Goal: Task Accomplishment & Management: Manage account settings

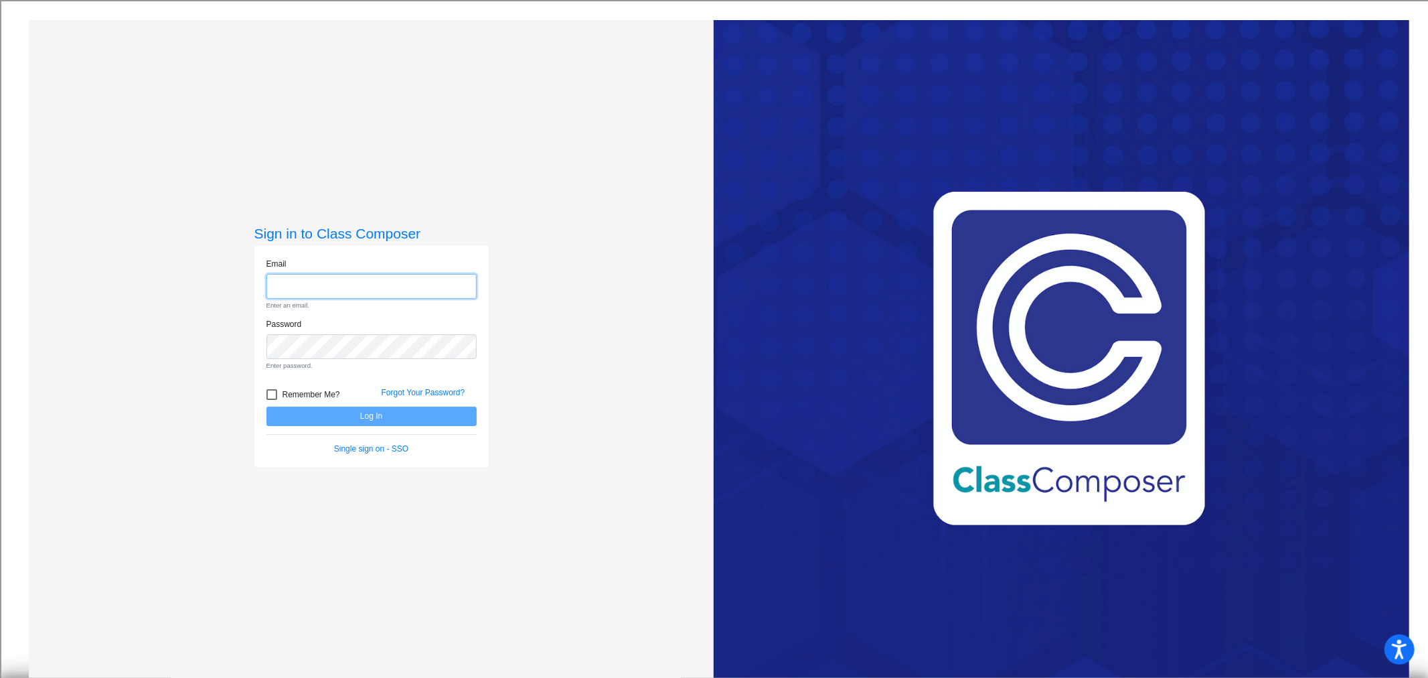
type input "[EMAIL_ADDRESS][DOMAIN_NAME]"
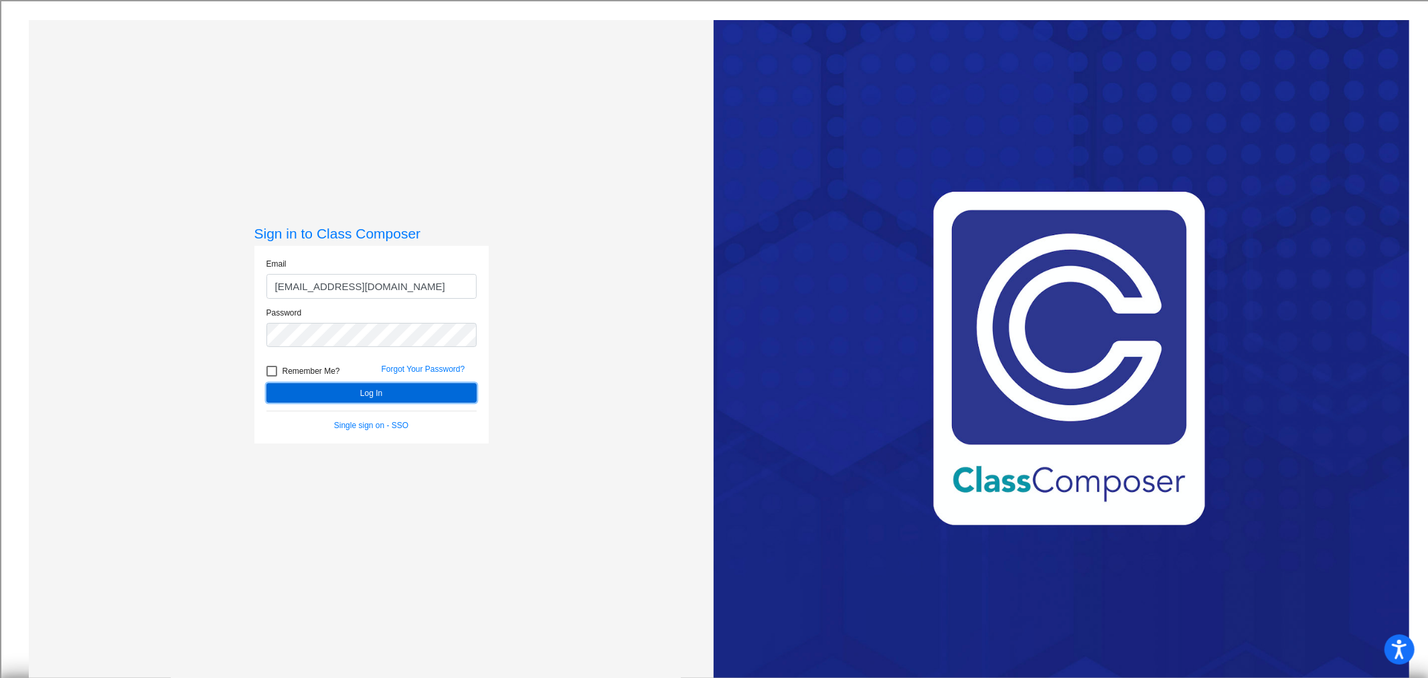
click at [375, 417] on form "Email [EMAIL_ADDRESS][DOMAIN_NAME] Password Remember Me? Forgot Your Password? …" at bounding box center [372, 344] width 210 height 173
click at [366, 396] on button "Log In" at bounding box center [372, 392] width 210 height 19
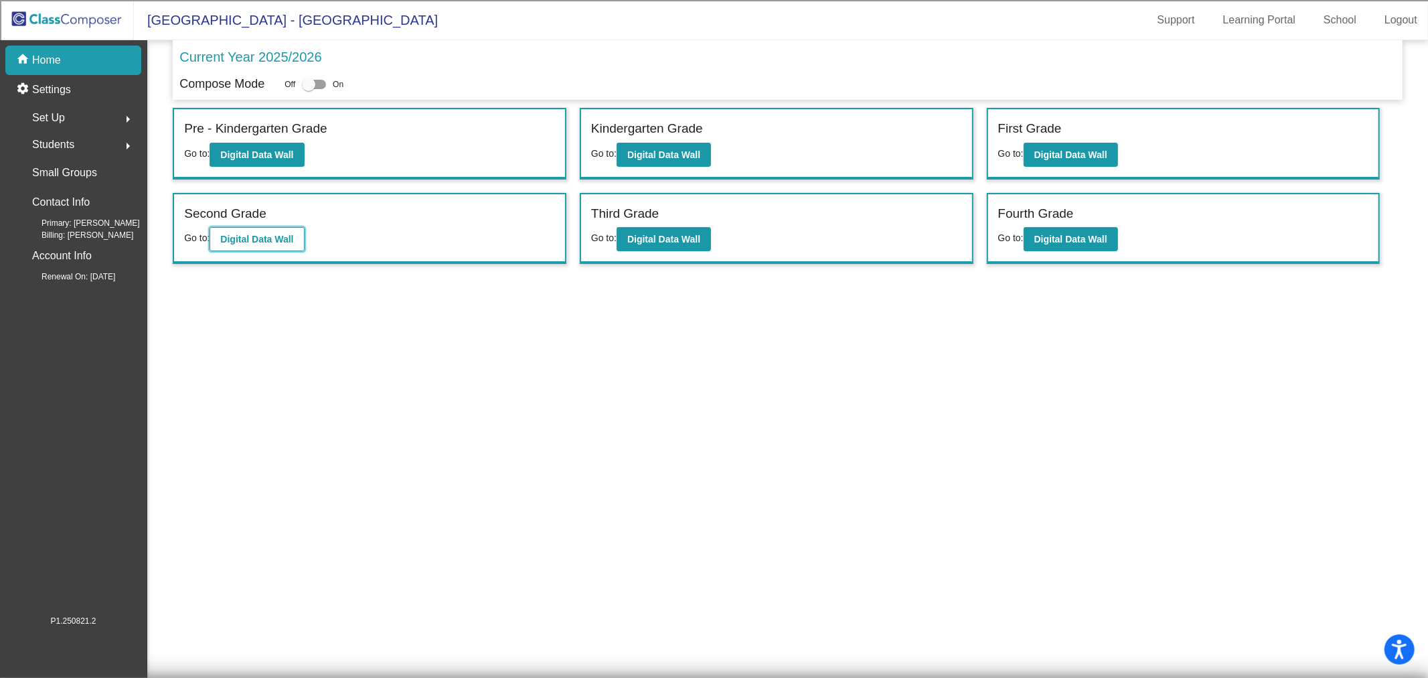
click at [280, 242] on b "Digital Data Wall" at bounding box center [256, 239] width 73 height 11
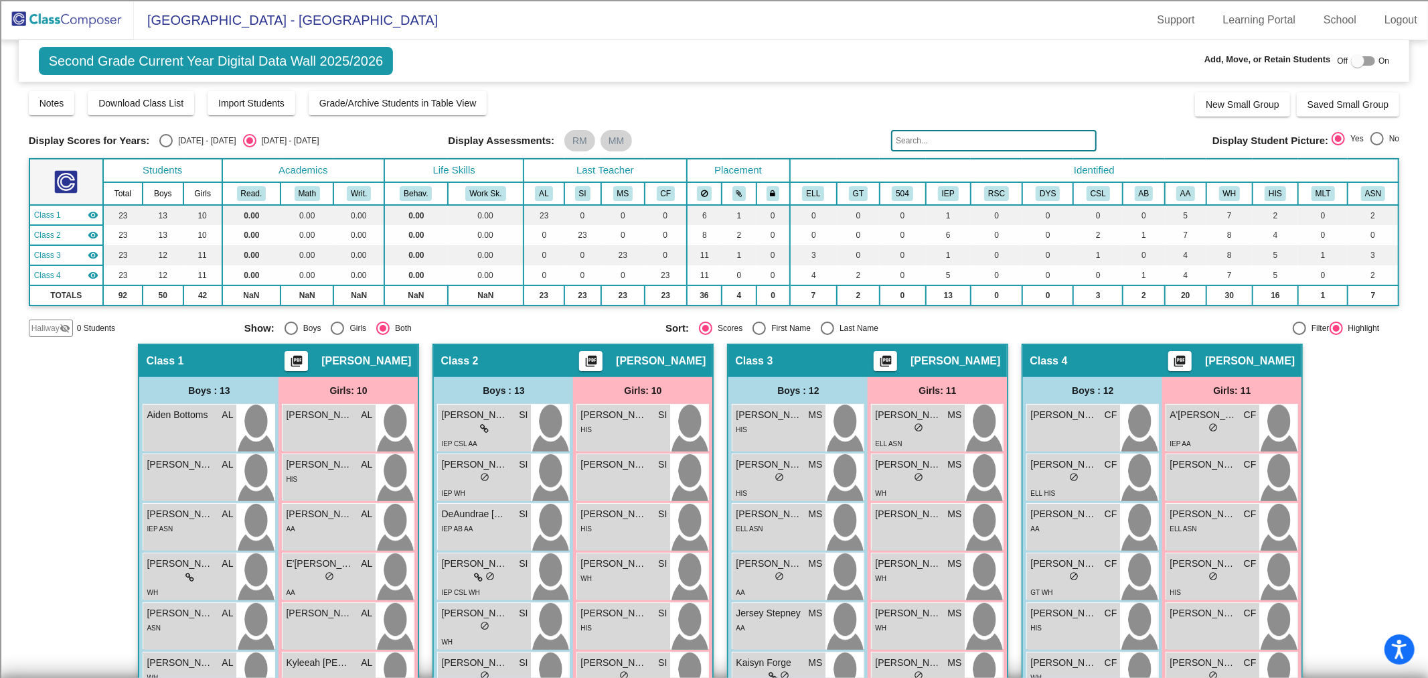
click at [1351, 64] on div at bounding box center [1357, 60] width 13 height 13
checkbox input "true"
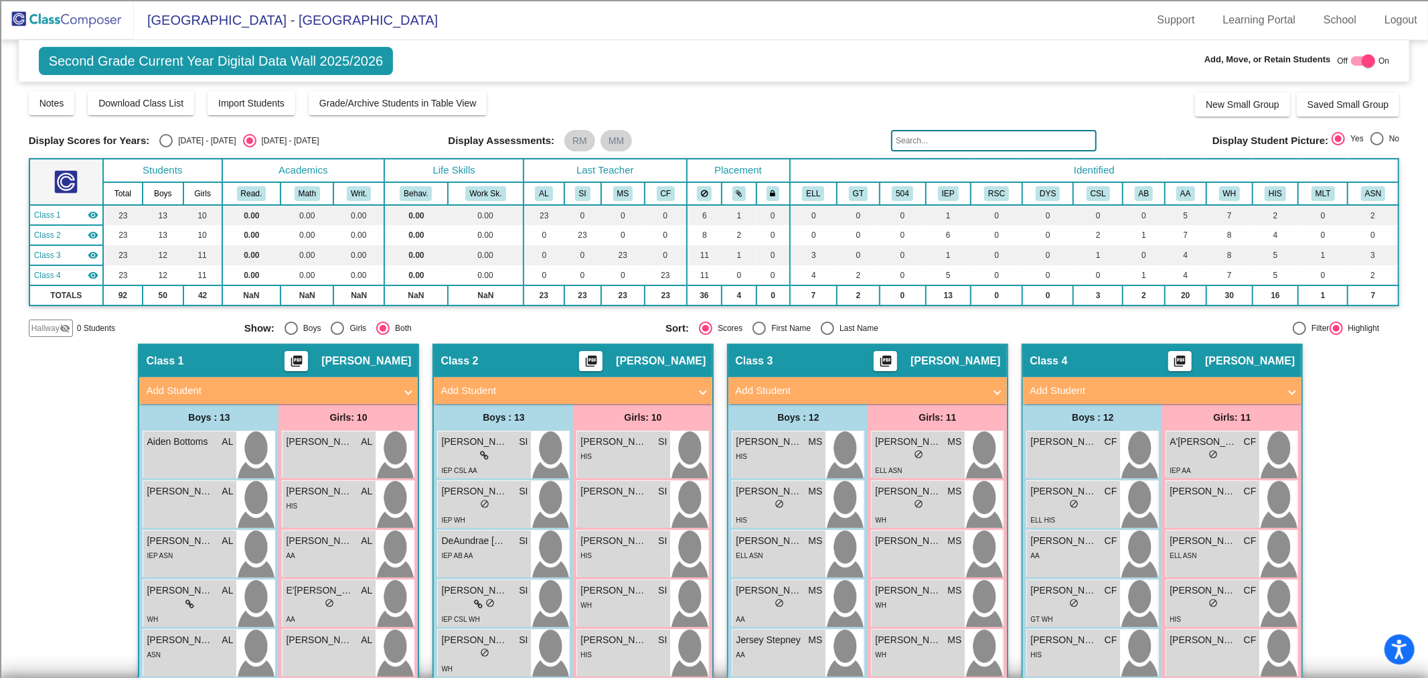
click at [948, 143] on input "text" at bounding box center [994, 140] width 206 height 21
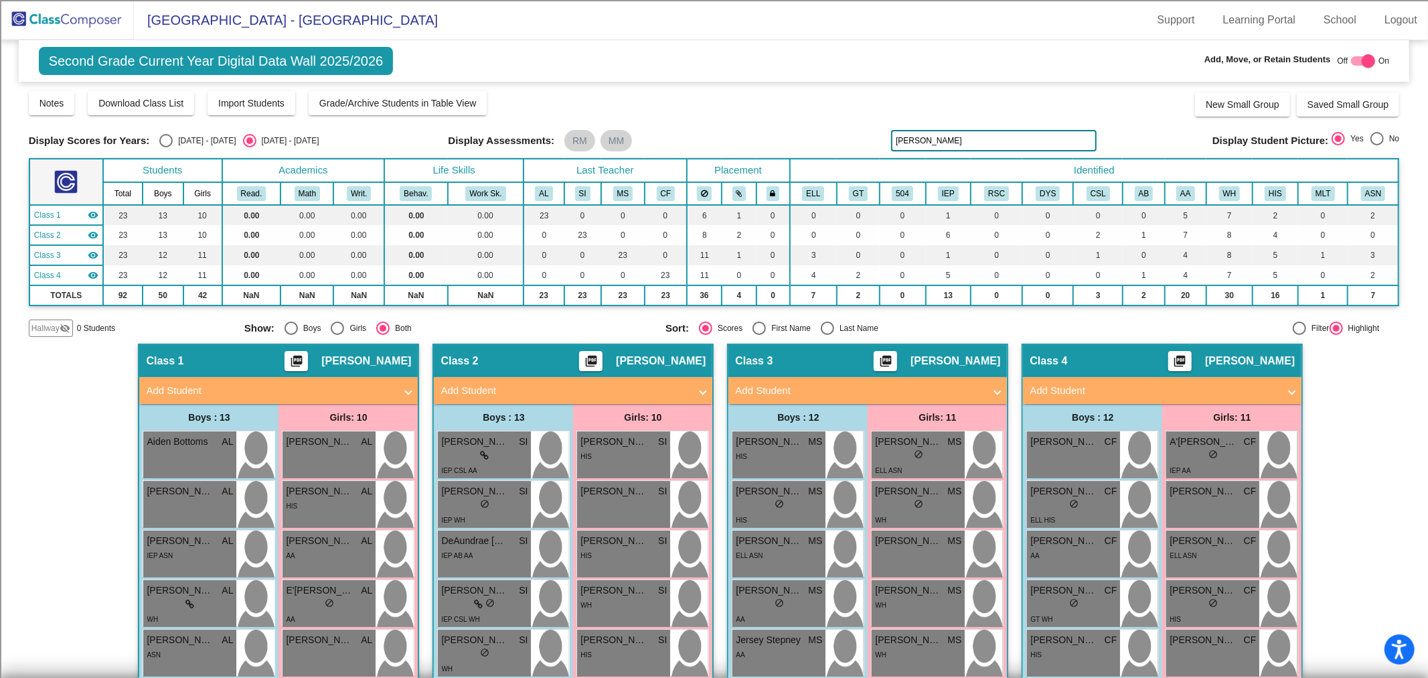
type input "[PERSON_NAME]"
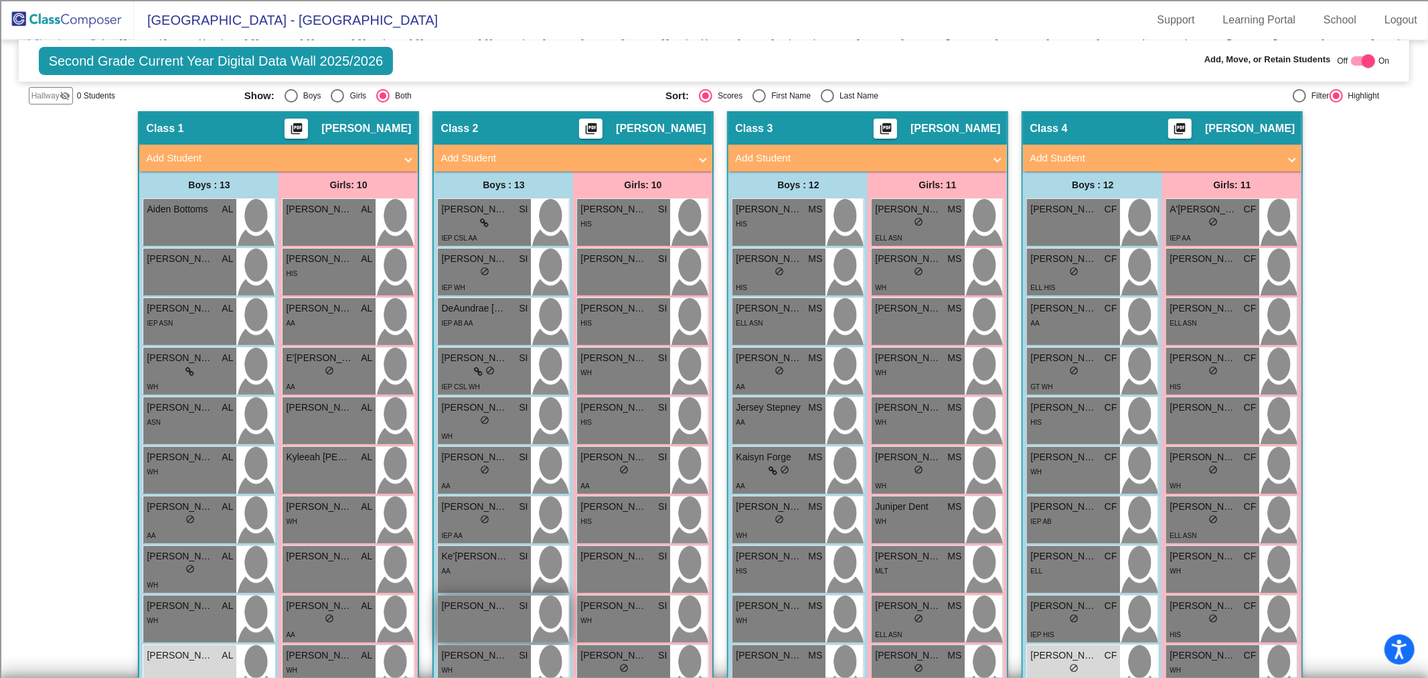
scroll to position [372, 0]
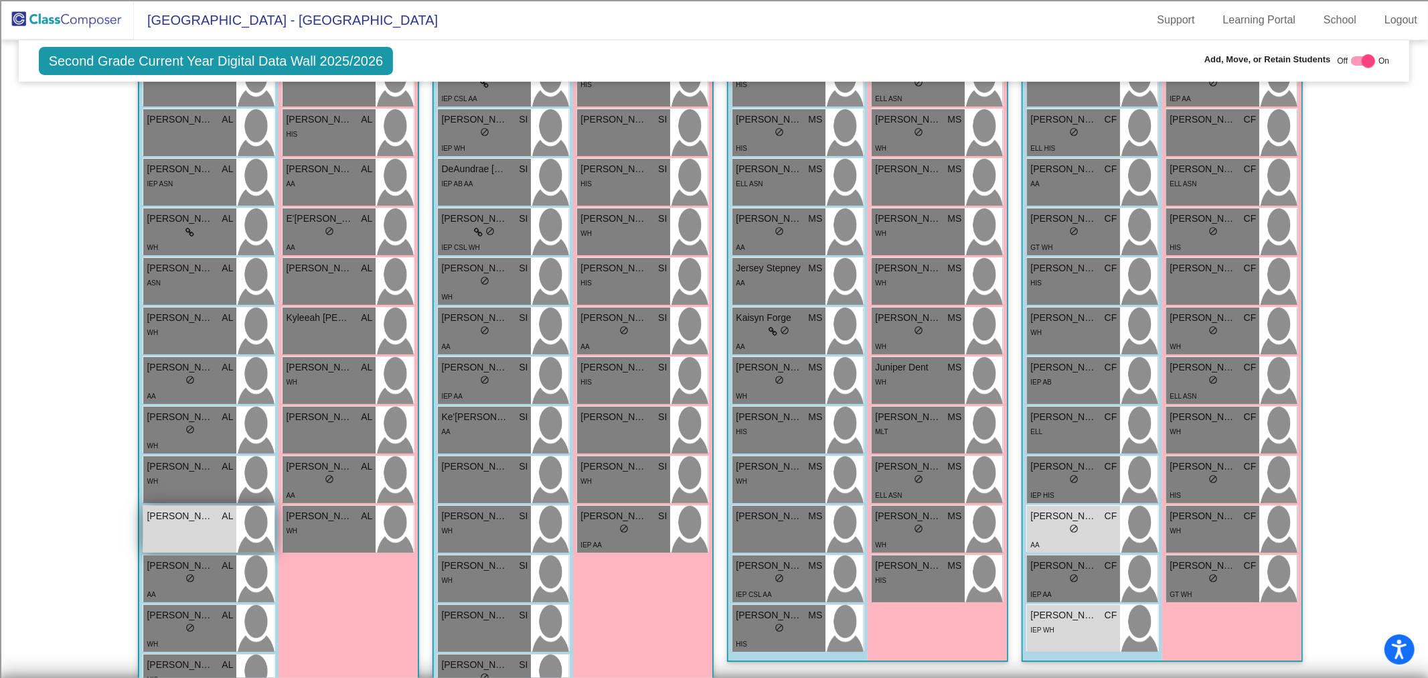
click at [181, 513] on span "[PERSON_NAME]" at bounding box center [180, 516] width 67 height 14
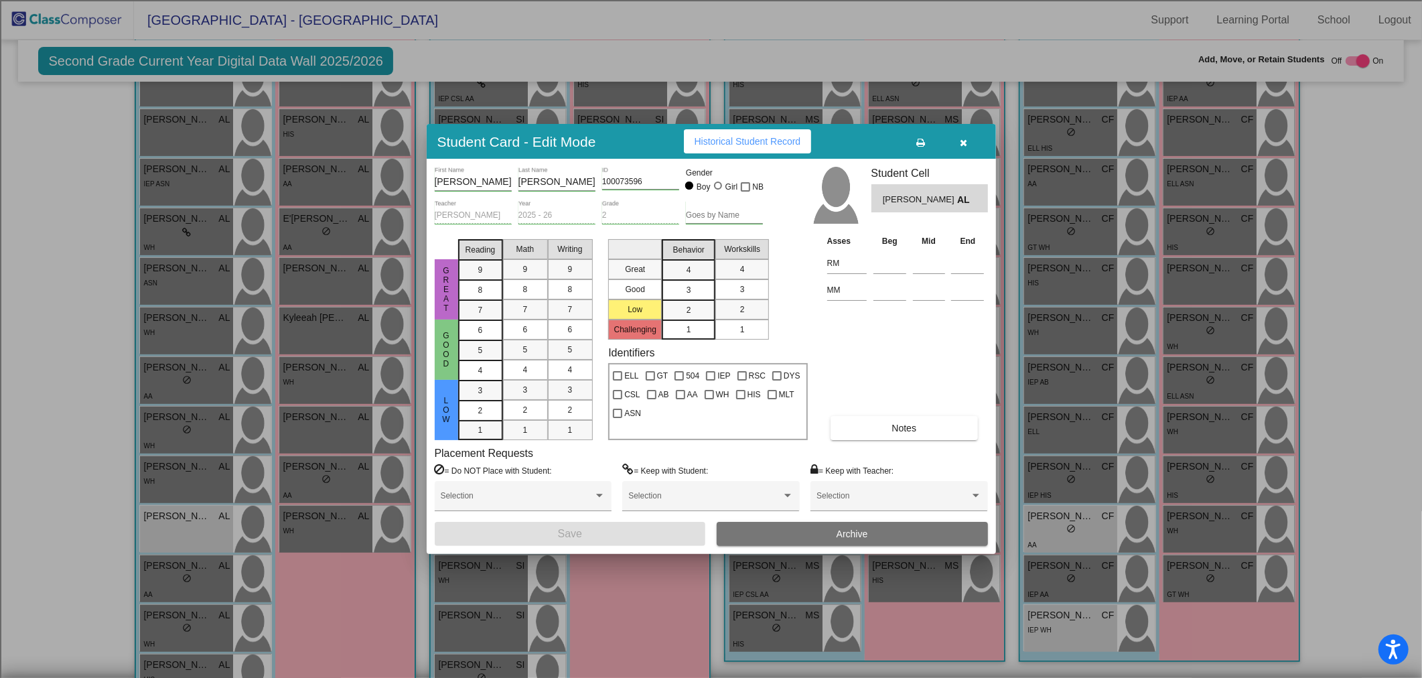
click at [964, 142] on icon "button" at bounding box center [963, 142] width 7 height 9
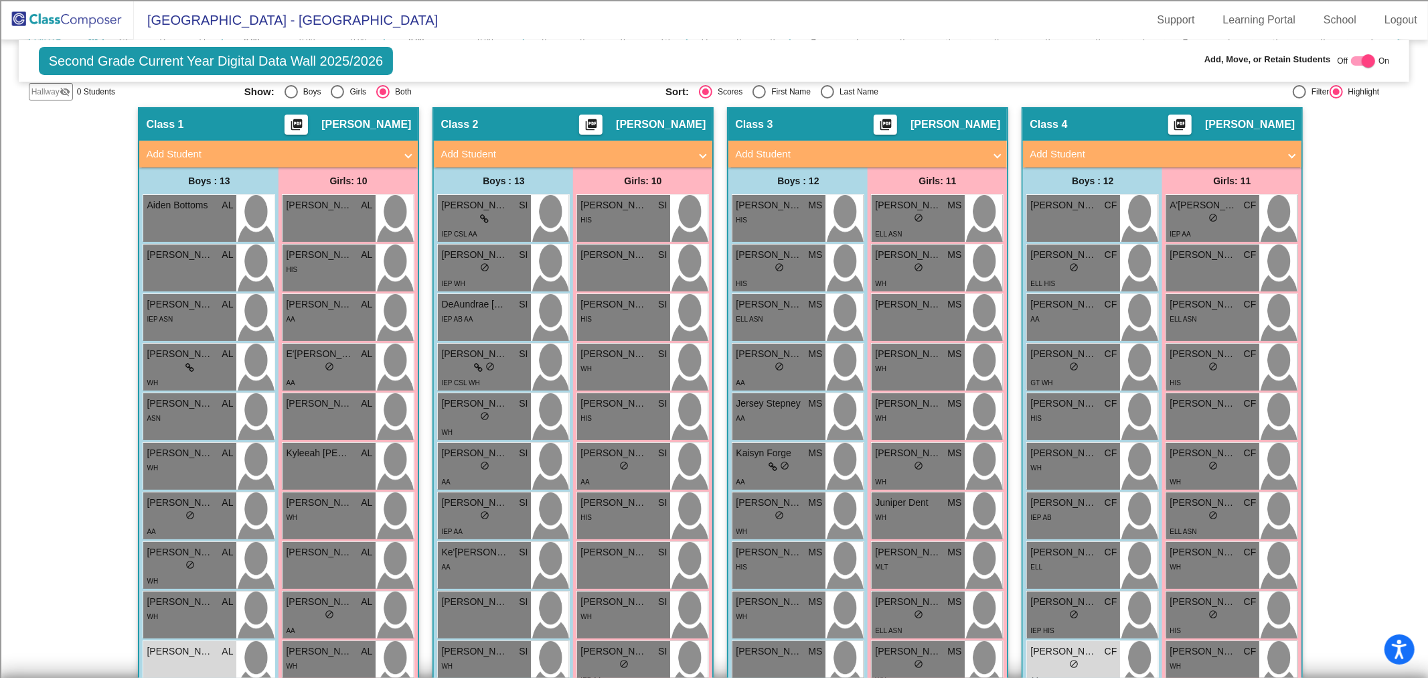
scroll to position [0, 0]
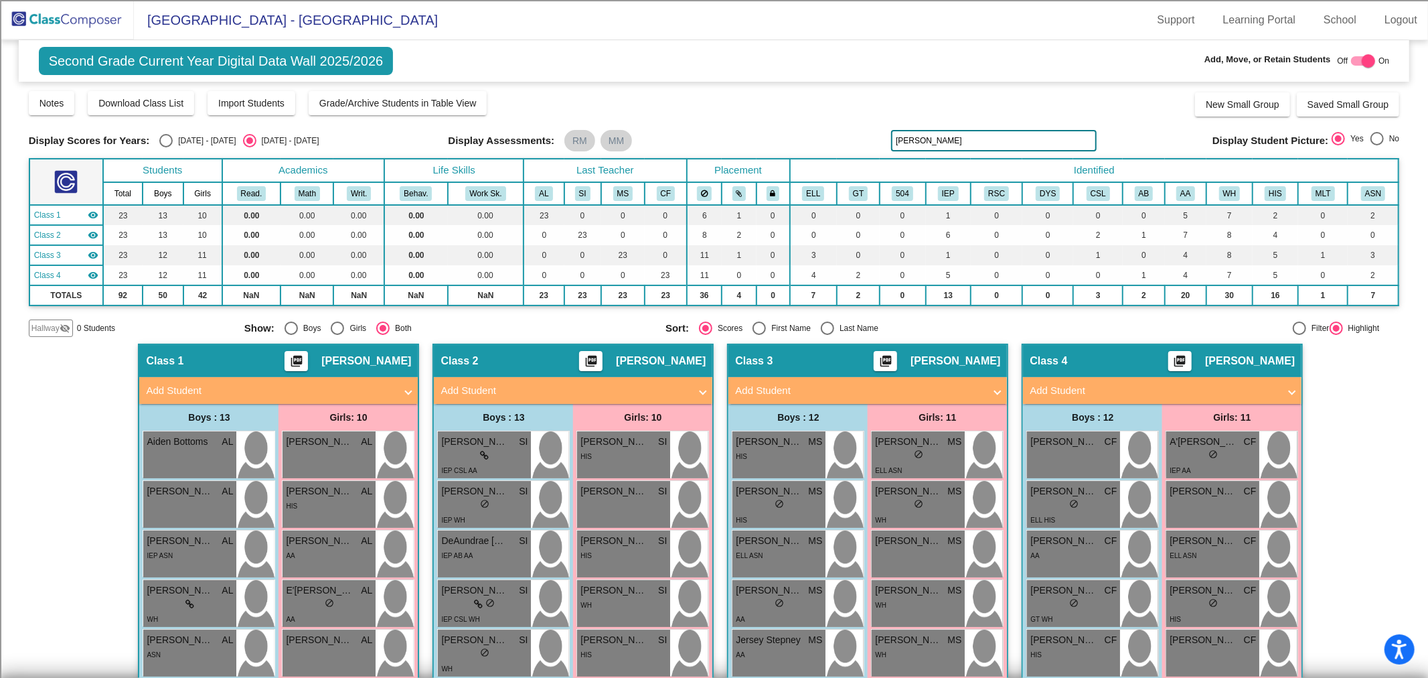
click at [1365, 60] on div at bounding box center [1368, 60] width 13 height 13
checkbox input "false"
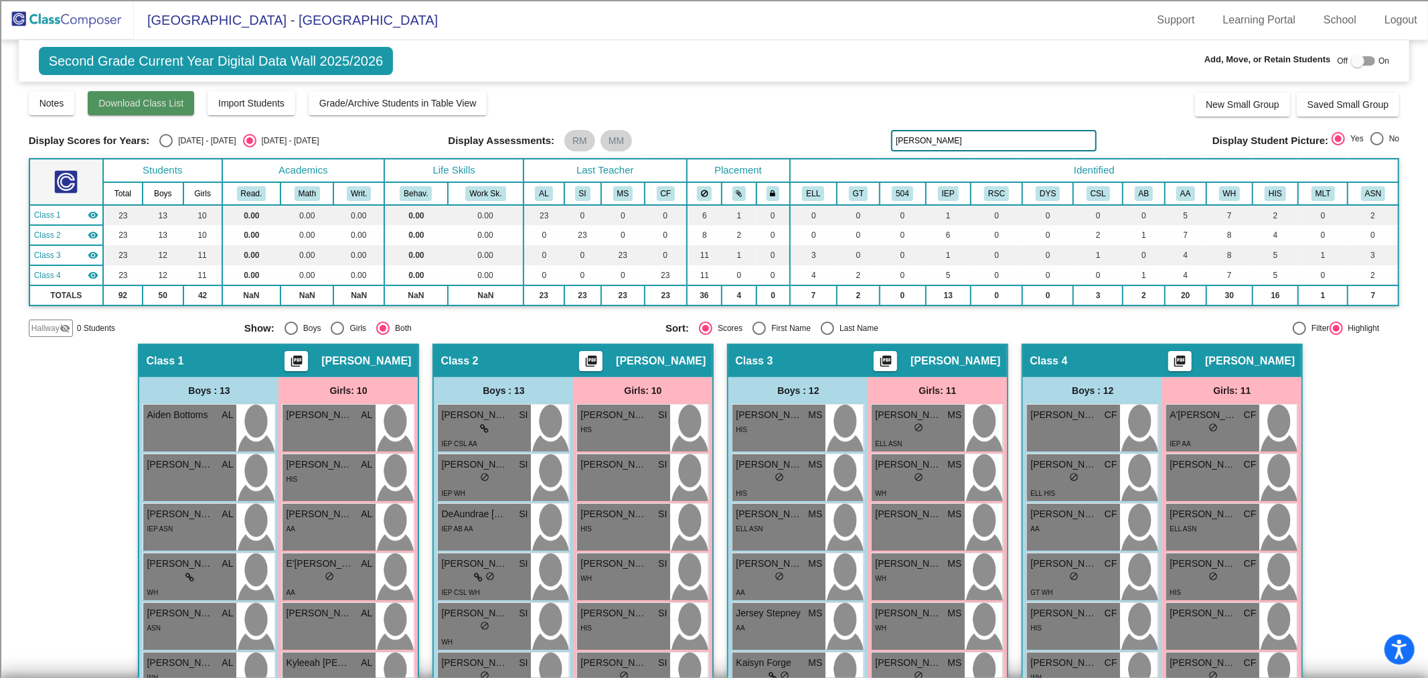
click at [130, 103] on span "Download Class List" at bounding box center [140, 103] width 85 height 11
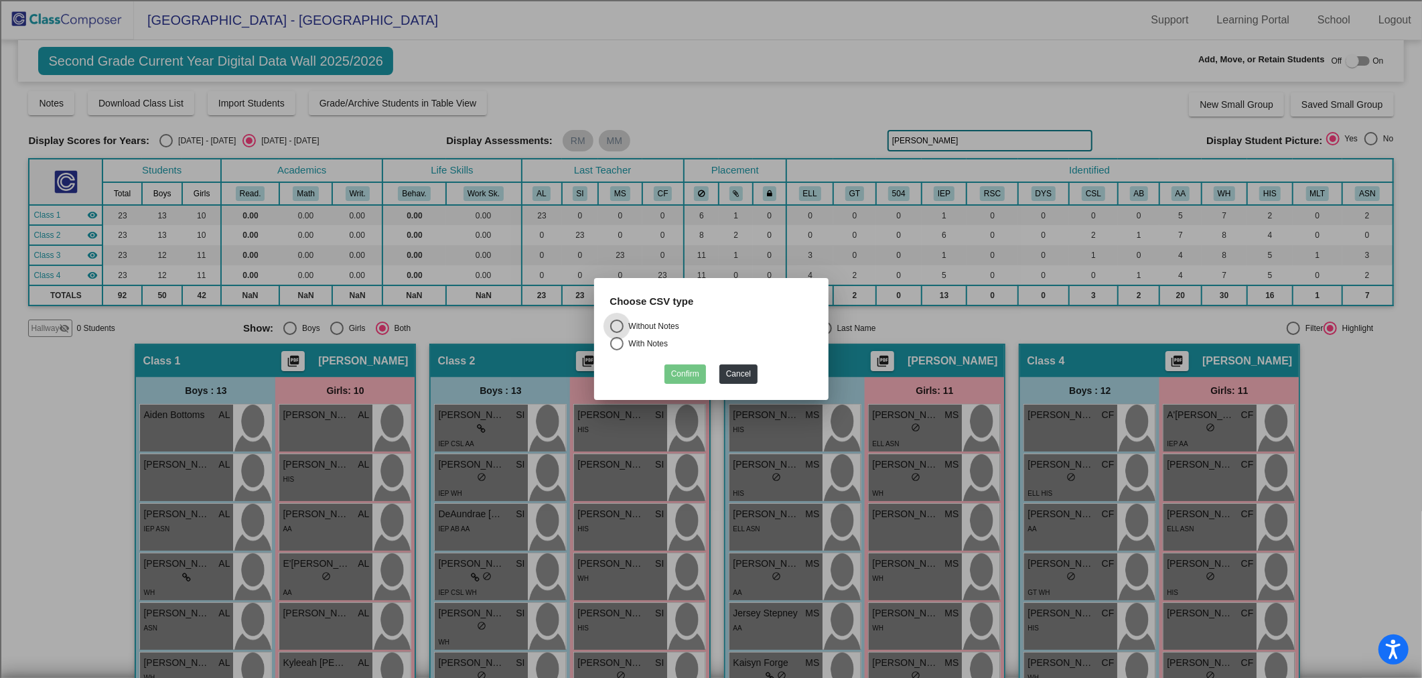
click at [637, 320] on div "Without Notes" at bounding box center [651, 326] width 56 height 12
click at [617, 333] on input "Without Notes" at bounding box center [616, 333] width 1 height 1
radio input "true"
click at [686, 371] on button "Confirm" at bounding box center [685, 373] width 42 height 19
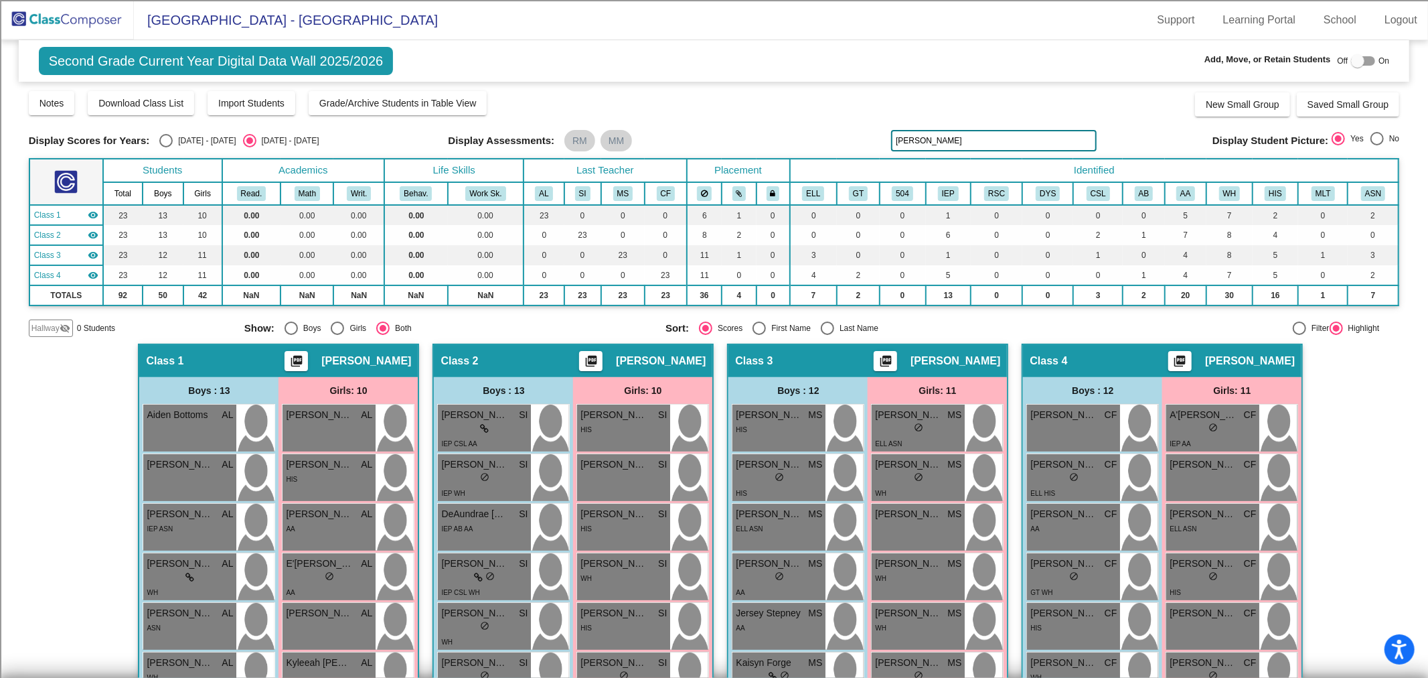
click at [63, 19] on img at bounding box center [67, 20] width 134 height 40
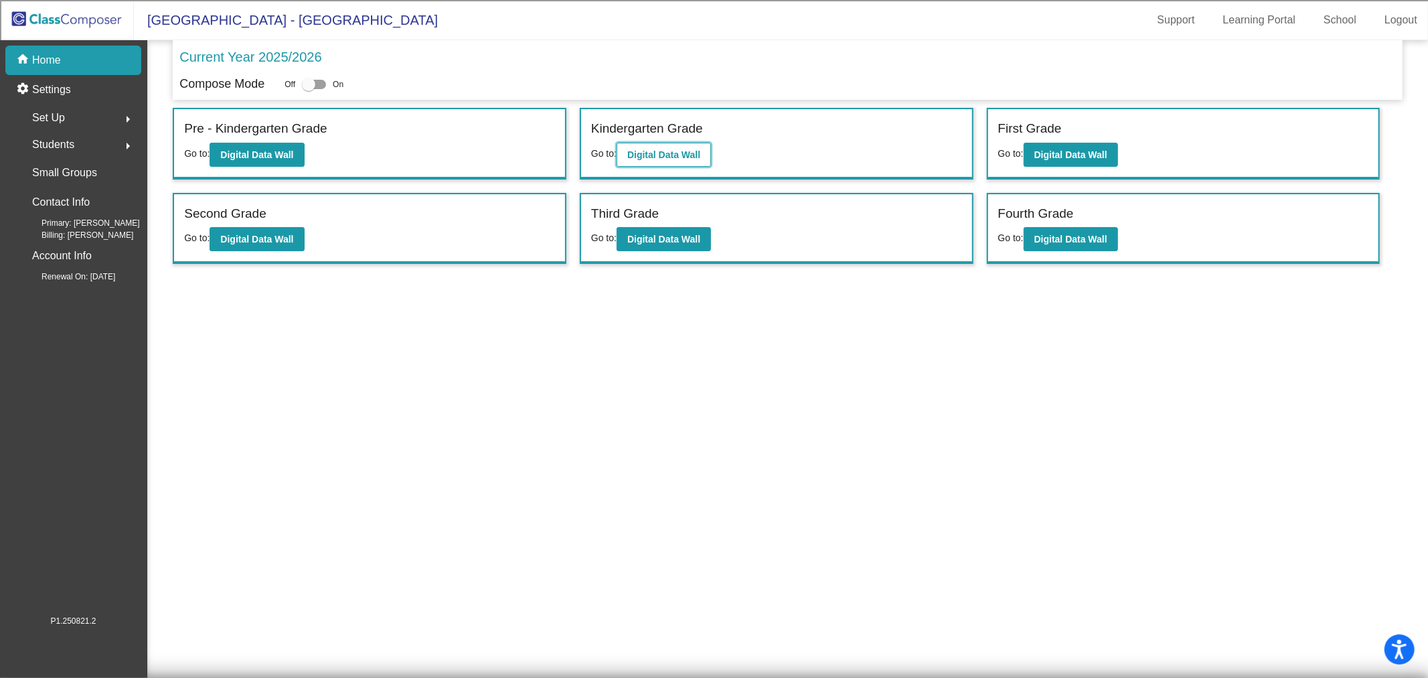
click at [664, 154] on b "Digital Data Wall" at bounding box center [663, 154] width 73 height 11
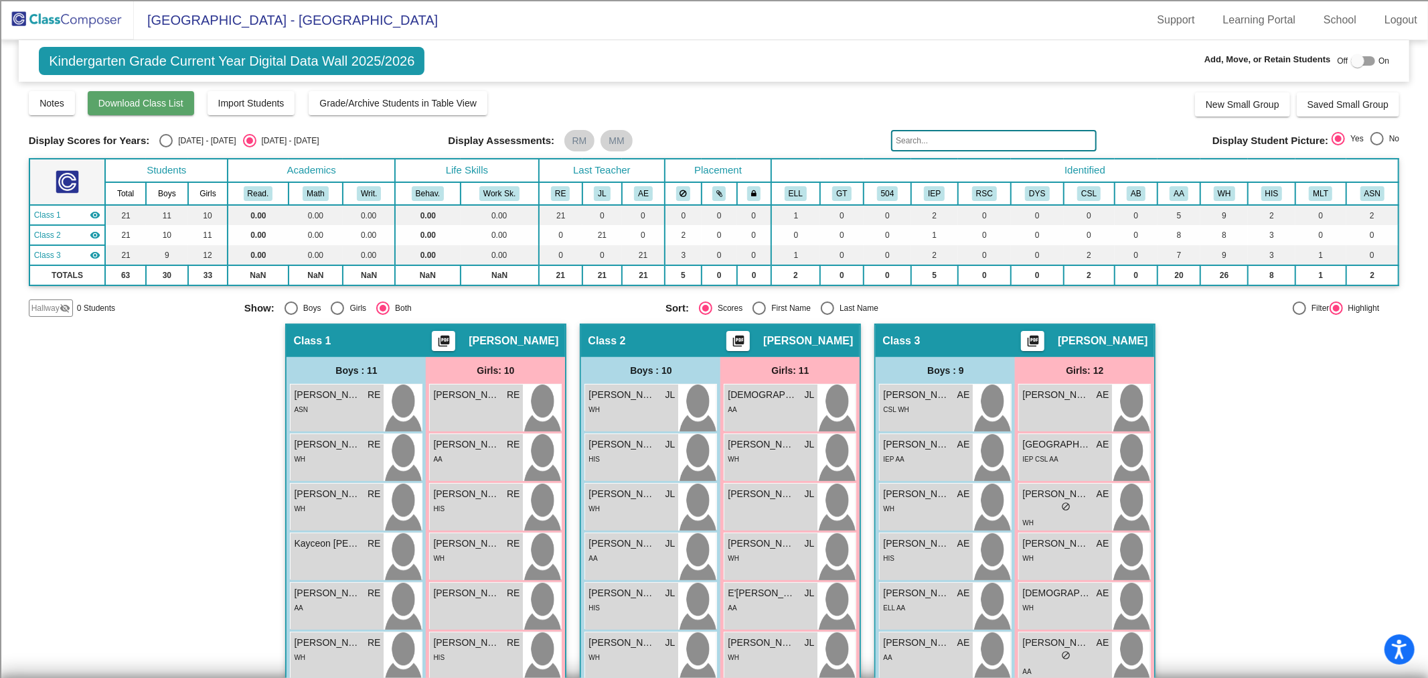
click at [153, 107] on span "Download Class List" at bounding box center [140, 103] width 85 height 11
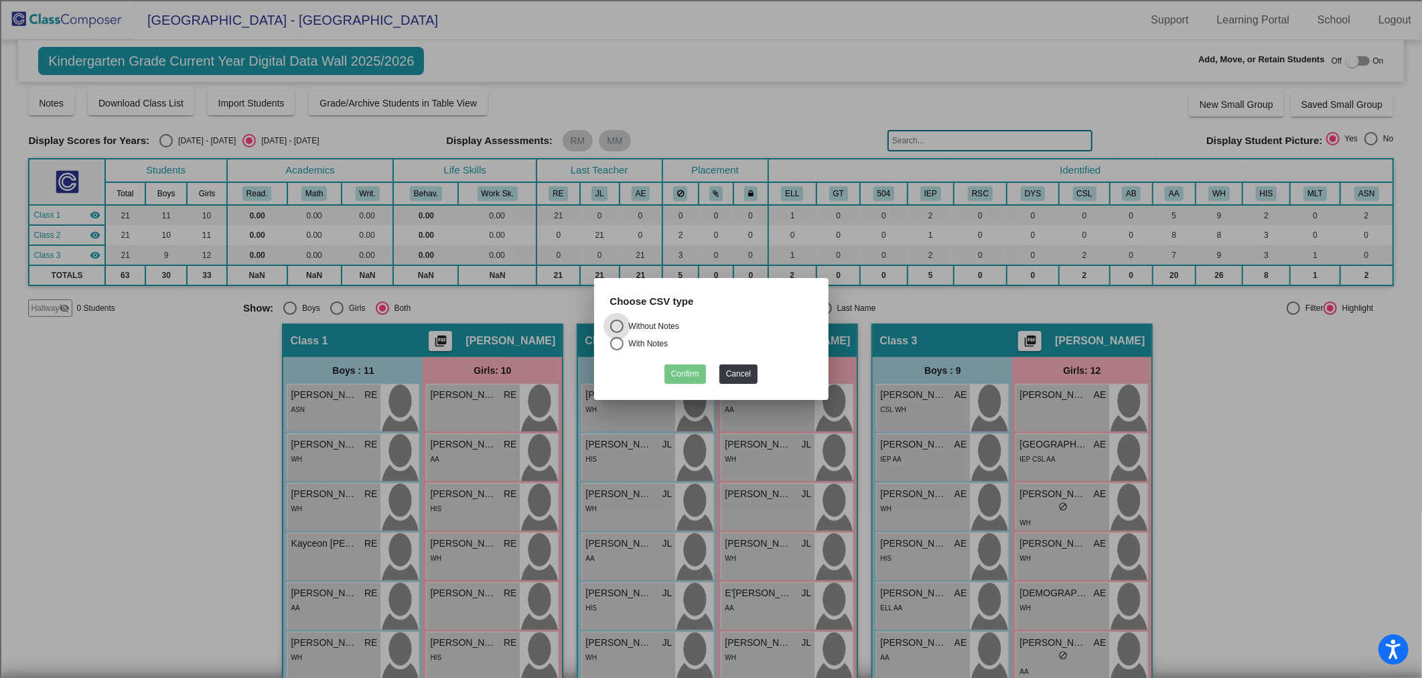
click at [673, 325] on div "Without Notes" at bounding box center [651, 326] width 56 height 12
click at [617, 333] on input "Without Notes" at bounding box center [616, 333] width 1 height 1
radio input "true"
click at [695, 369] on button "Confirm" at bounding box center [685, 373] width 42 height 19
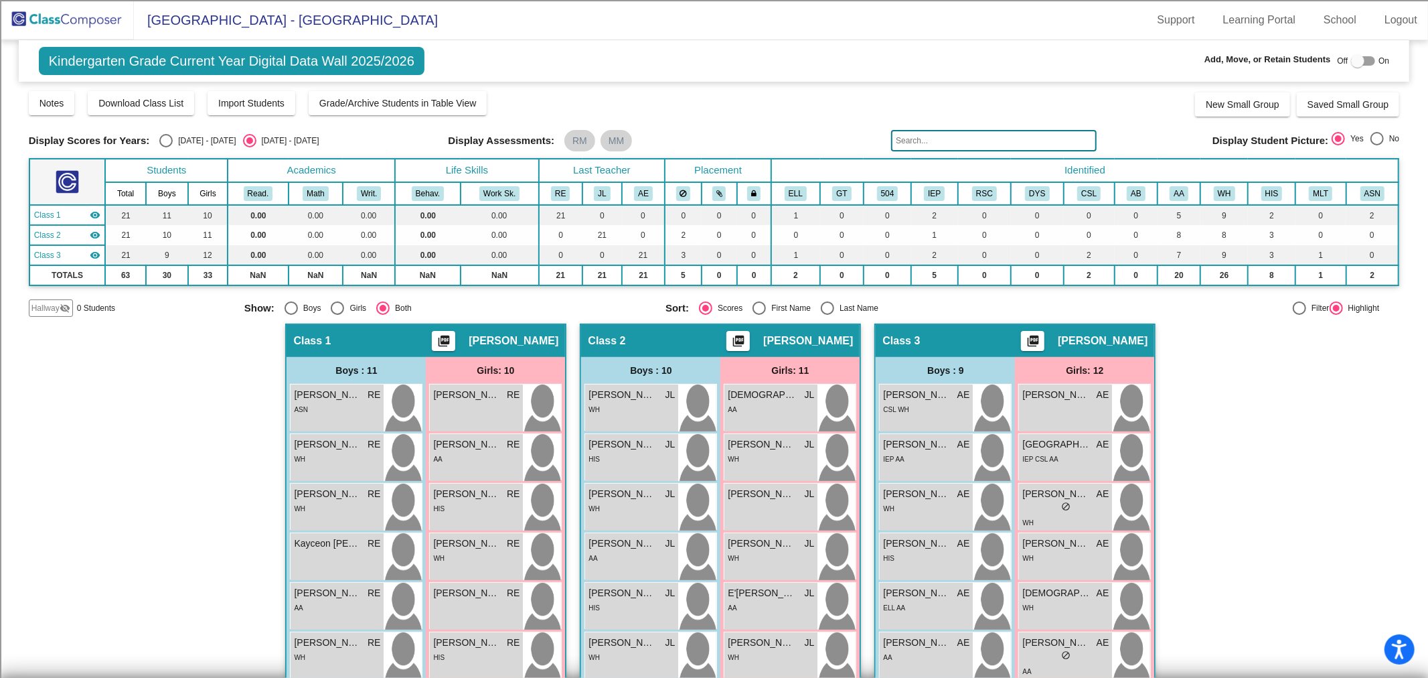
click at [934, 137] on input "text" at bounding box center [994, 140] width 206 height 21
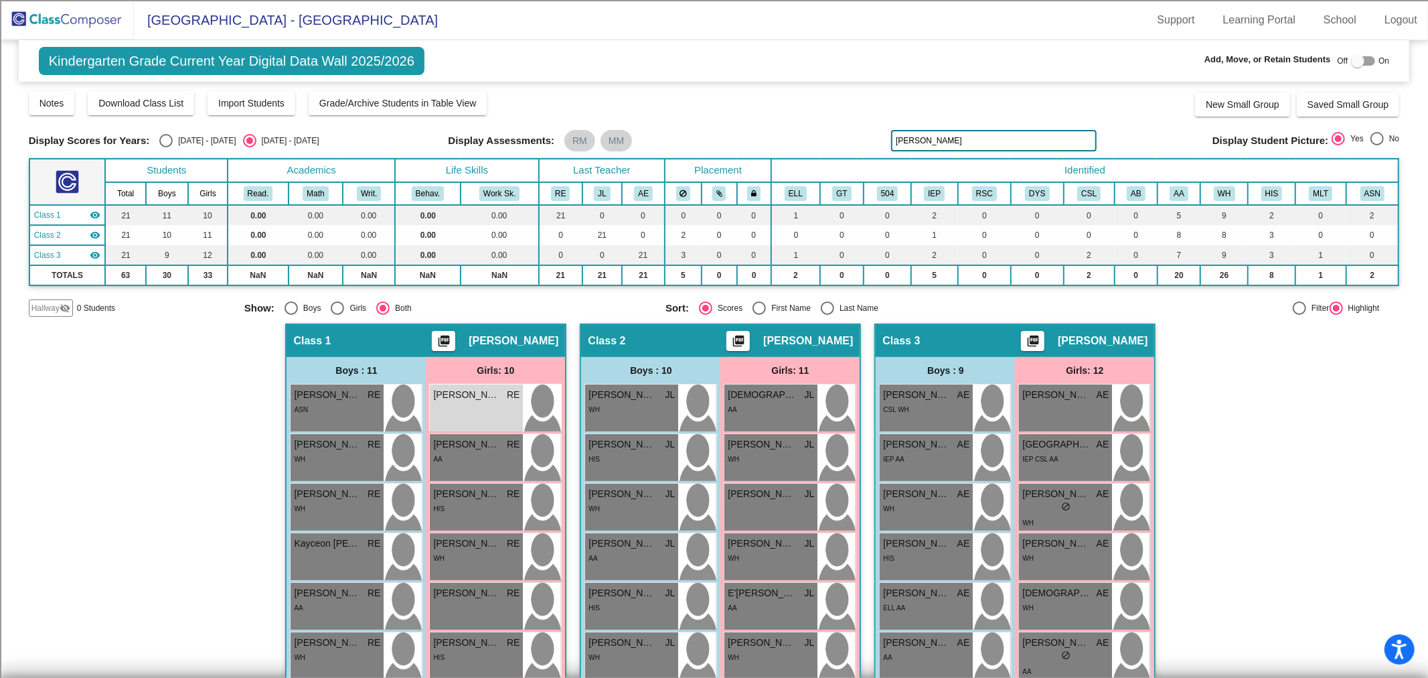
type input "[PERSON_NAME]"
click at [508, 413] on div "[PERSON_NAME] RE lock do_not_disturb_alt" at bounding box center [476, 407] width 93 height 47
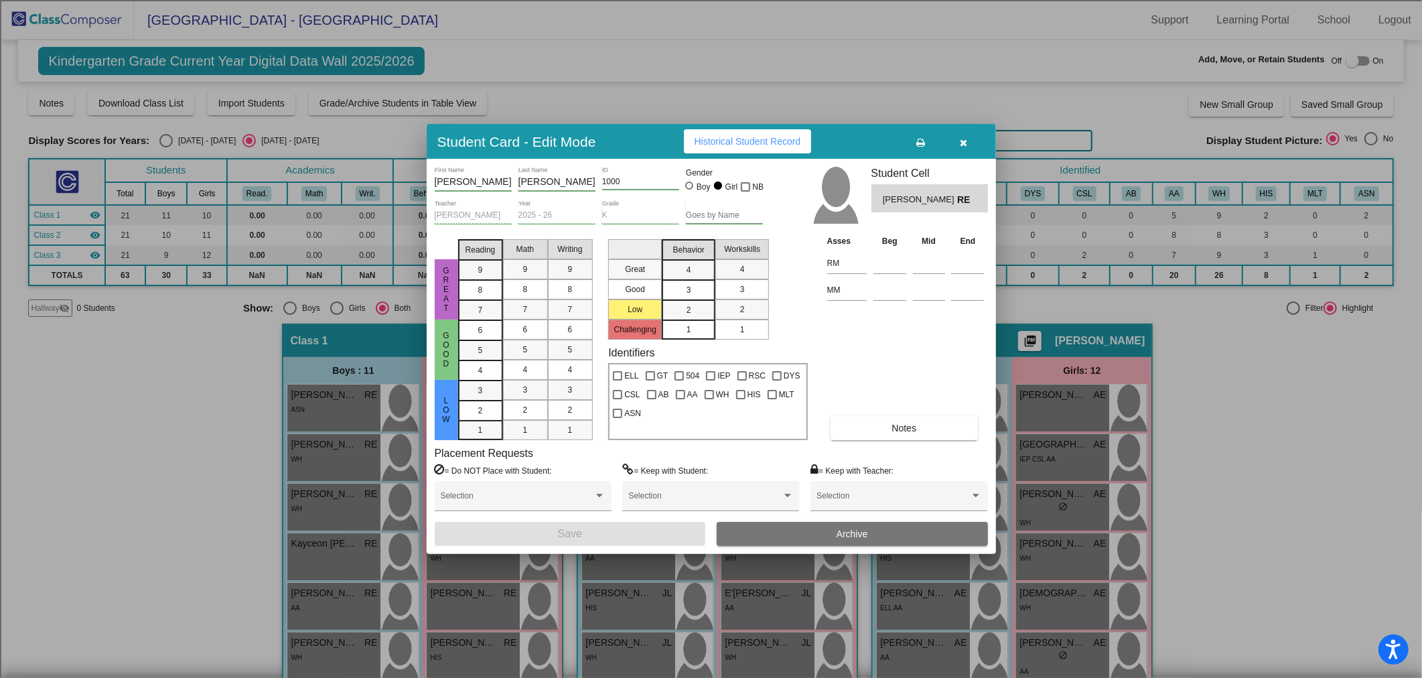
click at [651, 181] on input "1000" at bounding box center [640, 181] width 77 height 9
click at [625, 177] on input "1000" at bounding box center [640, 181] width 77 height 9
type input "100073511"
click at [576, 532] on span "Save" at bounding box center [570, 533] width 24 height 11
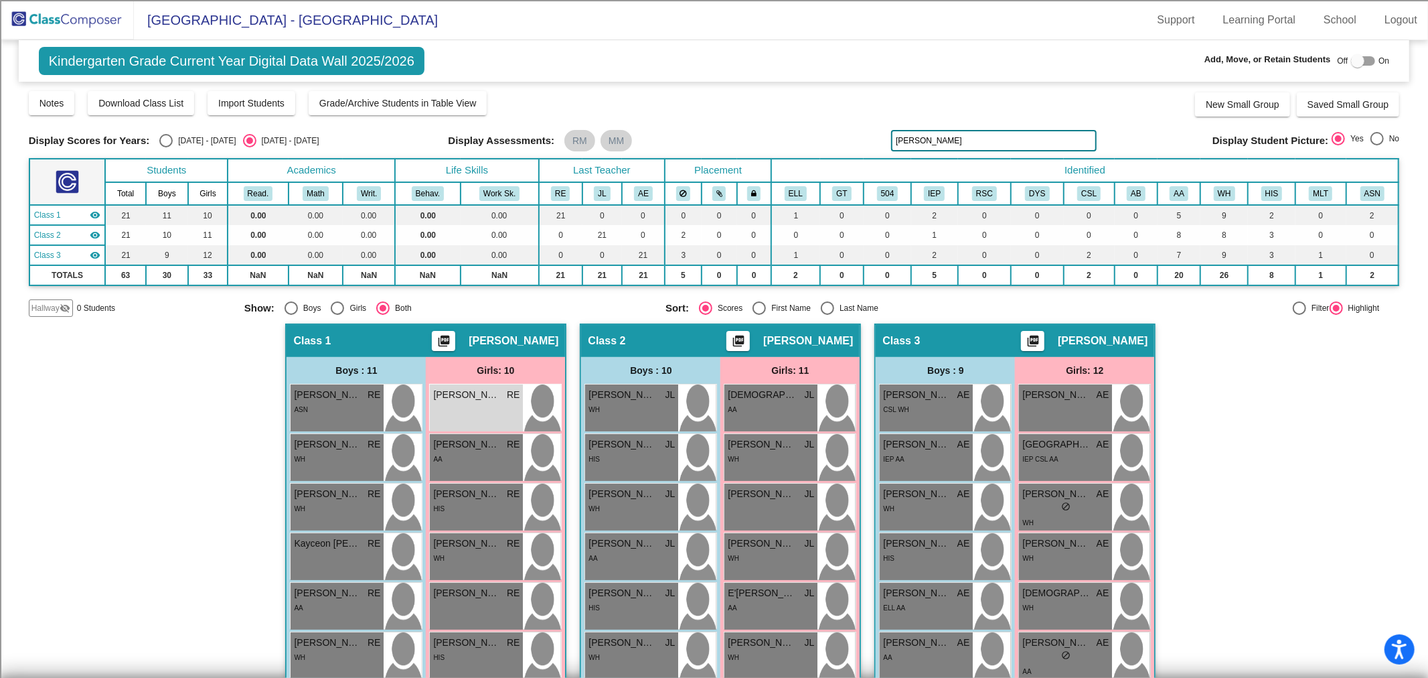
click at [86, 17] on img at bounding box center [67, 20] width 134 height 40
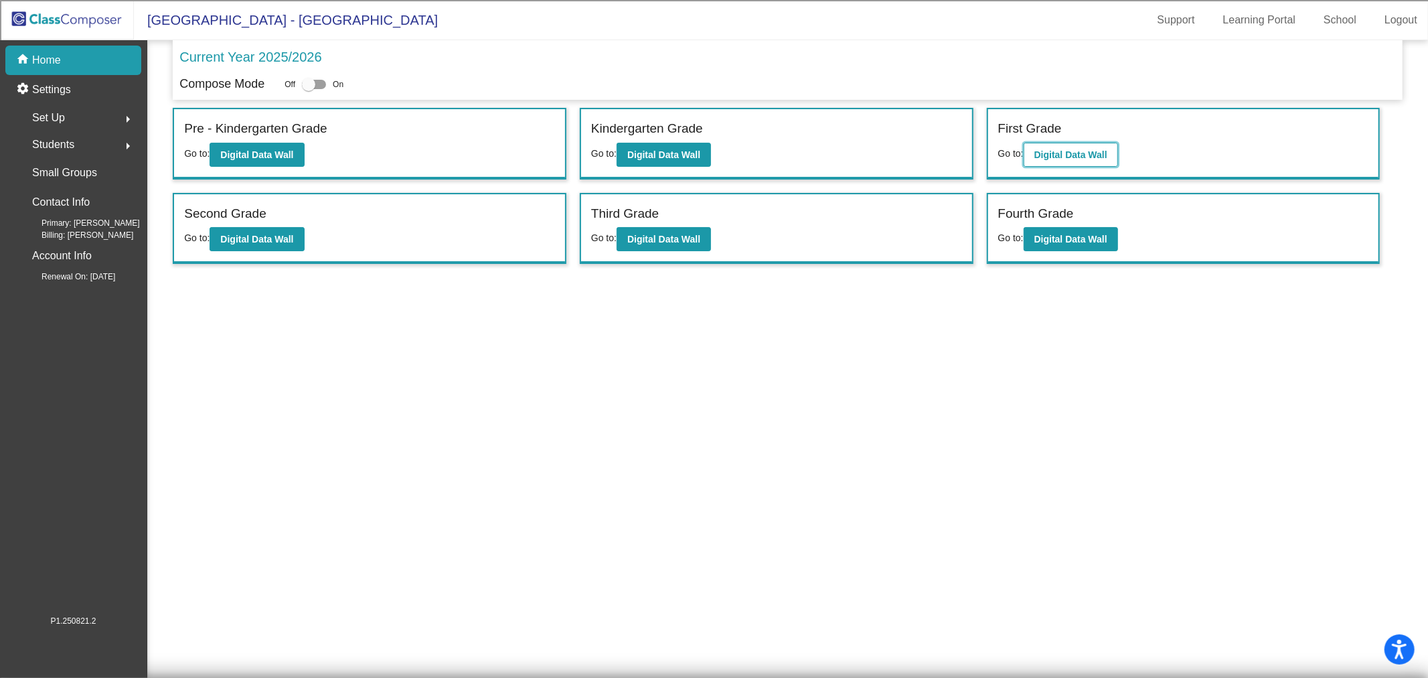
click at [1072, 149] on b "Digital Data Wall" at bounding box center [1071, 154] width 73 height 11
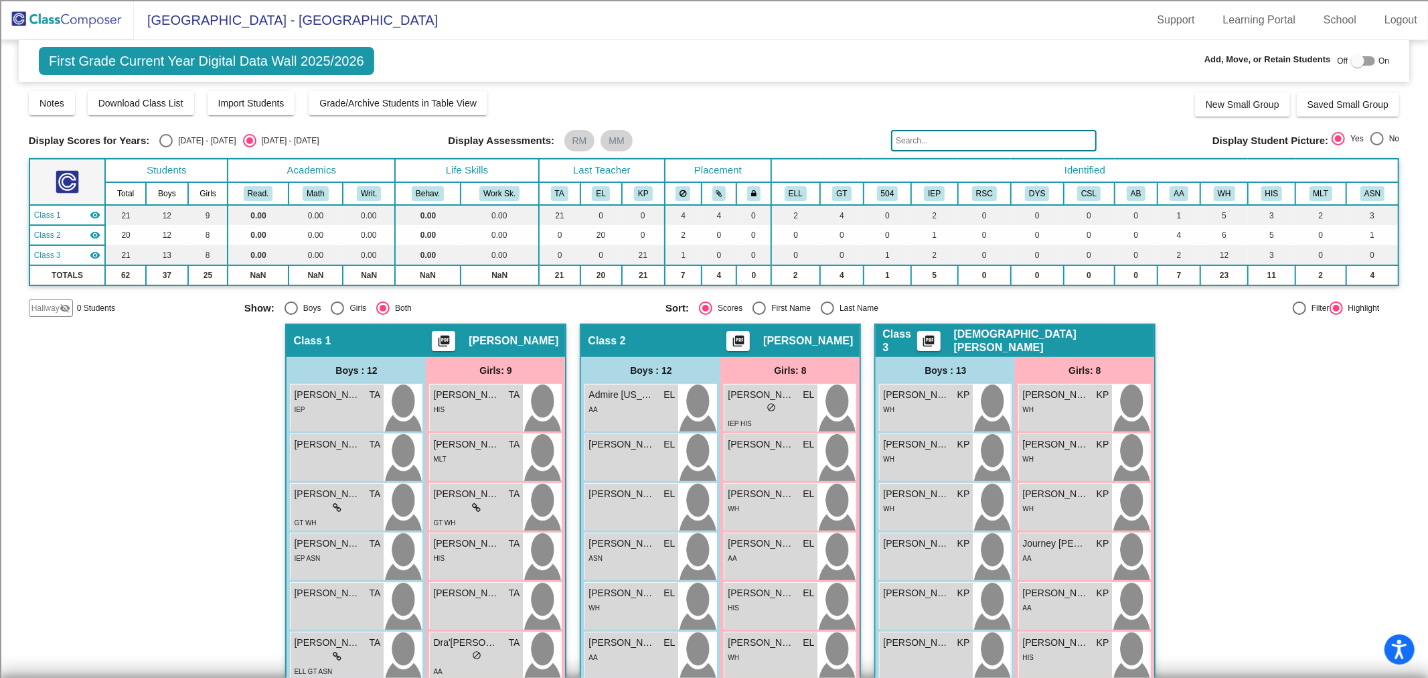
click at [48, 20] on img at bounding box center [67, 20] width 134 height 40
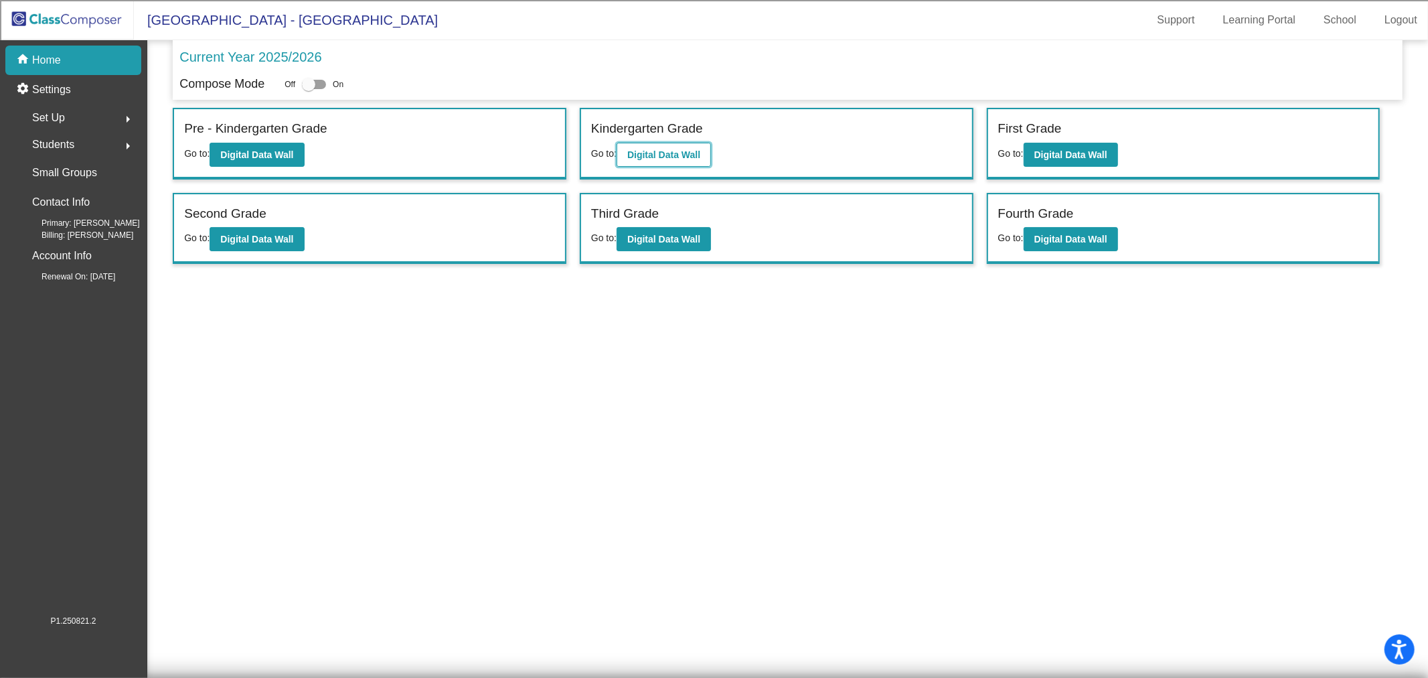
click at [686, 155] on b "Digital Data Wall" at bounding box center [663, 154] width 73 height 11
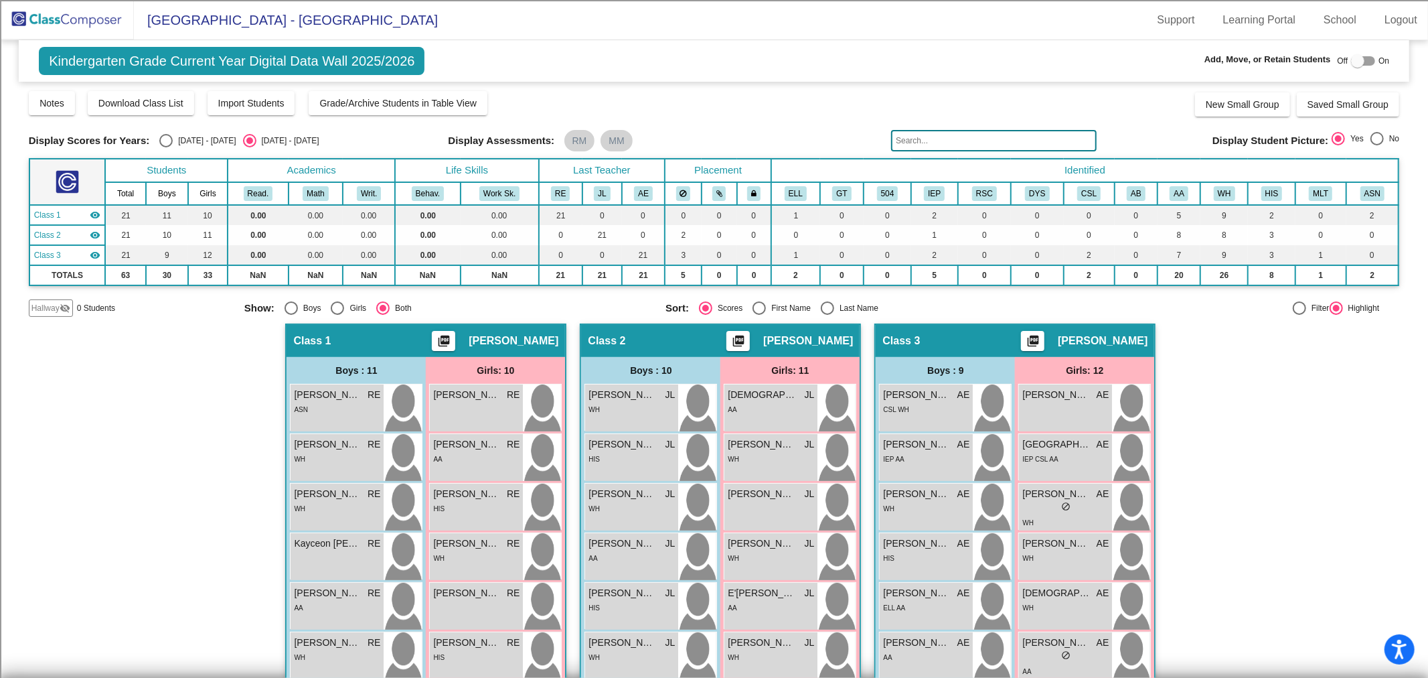
click at [69, 22] on img at bounding box center [67, 20] width 134 height 40
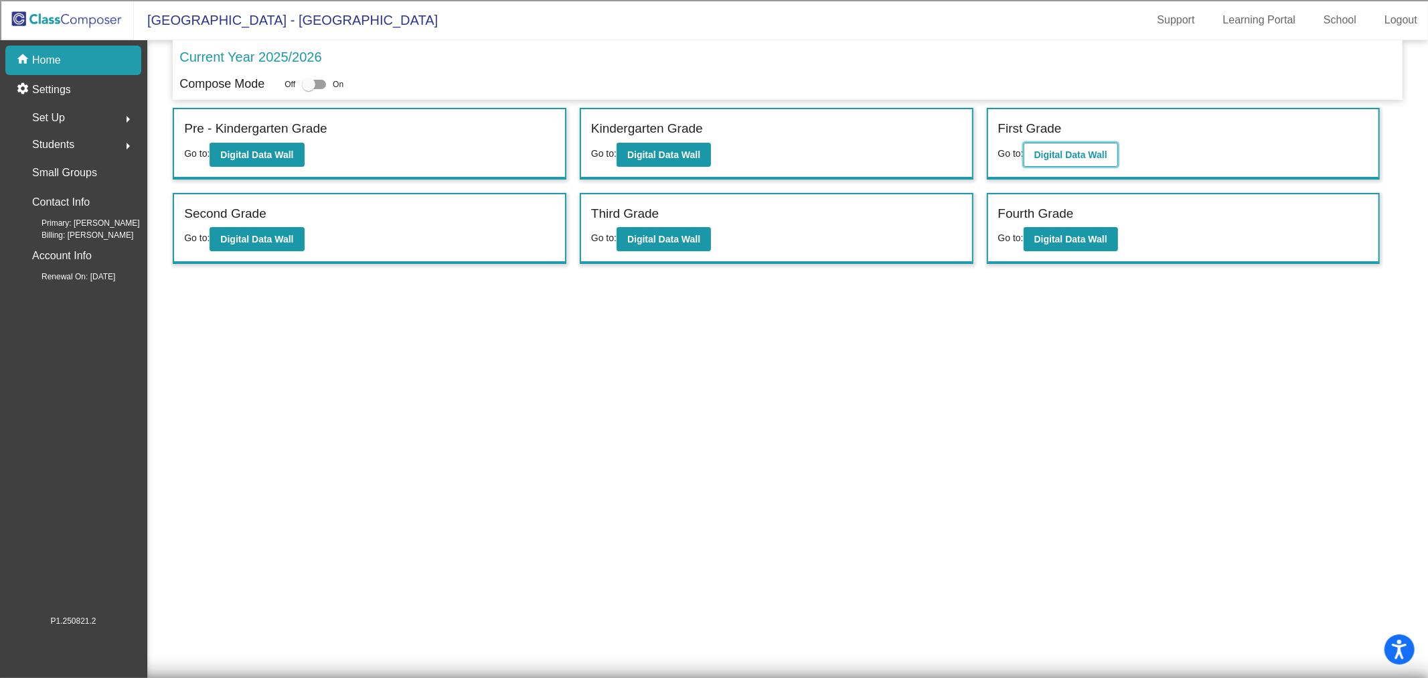
click at [1070, 155] on b "Digital Data Wall" at bounding box center [1071, 154] width 73 height 11
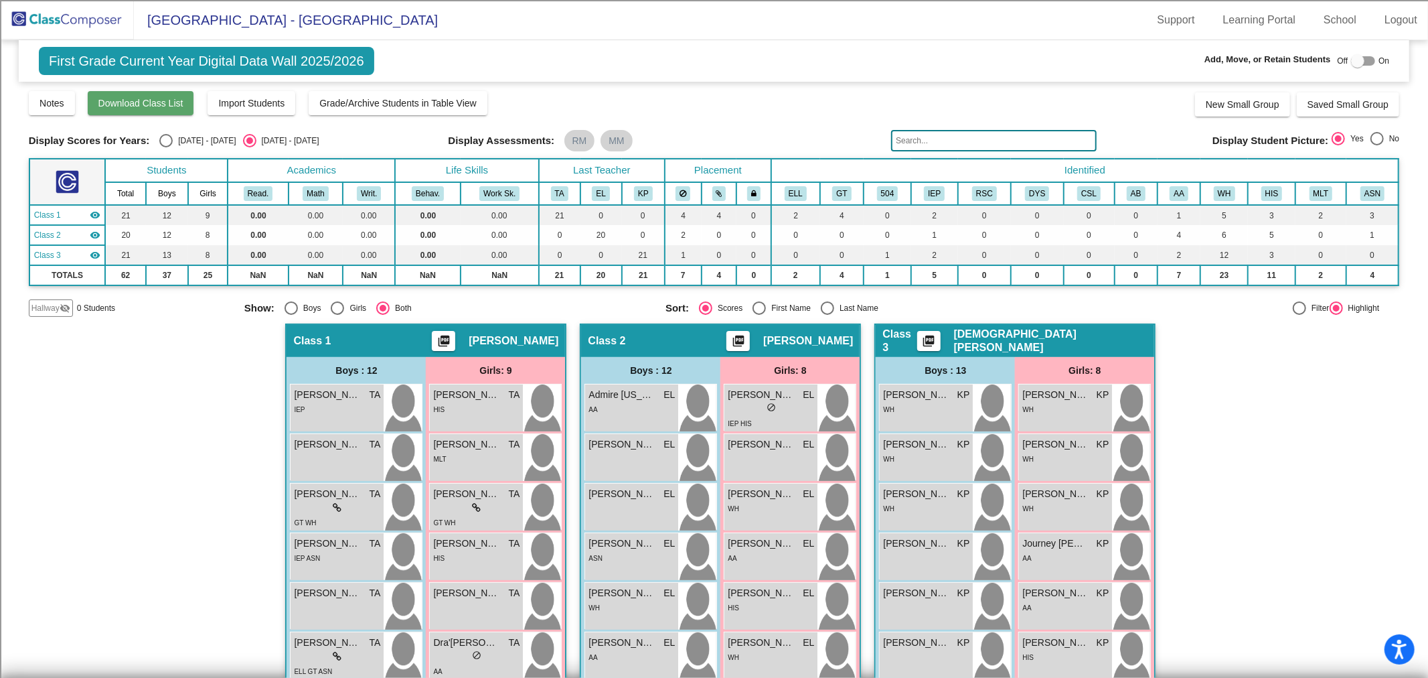
click at [149, 109] on button "Download Class List" at bounding box center [141, 103] width 106 height 24
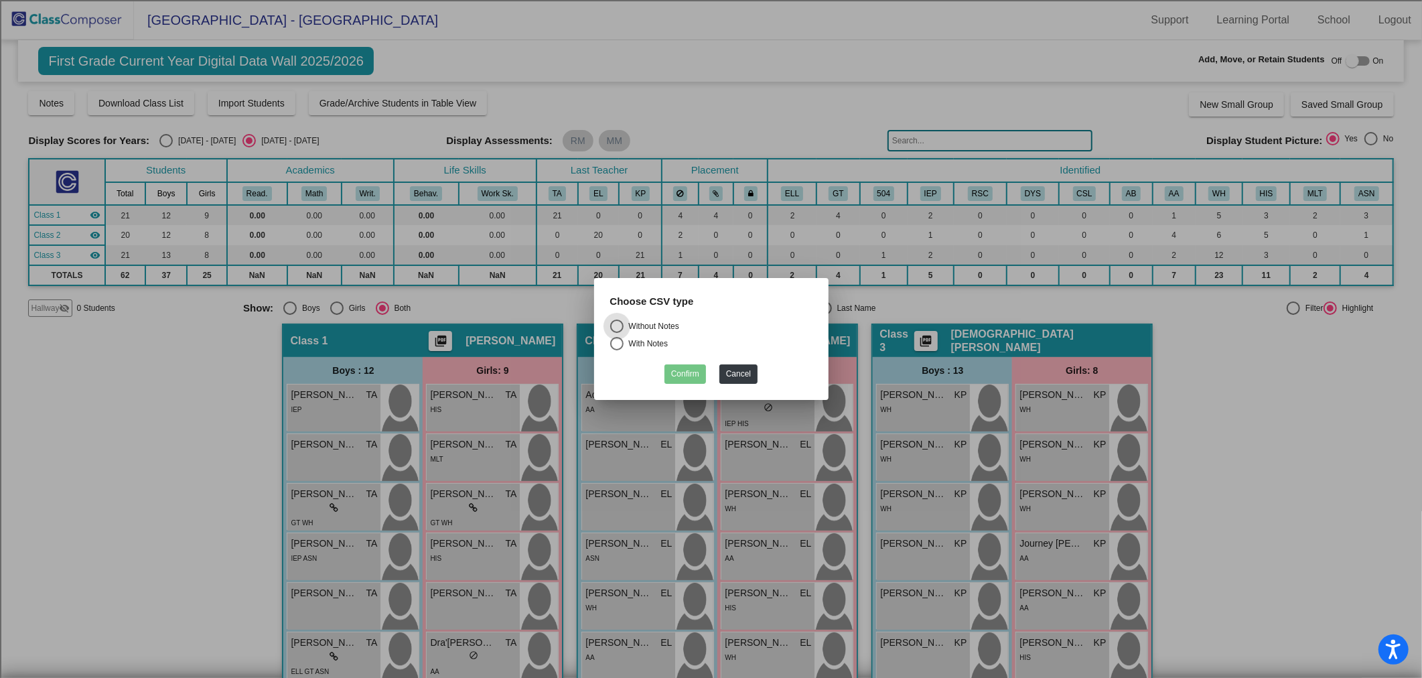
click at [667, 323] on div "Without Notes" at bounding box center [651, 326] width 56 height 12
click at [617, 333] on input "Without Notes" at bounding box center [616, 333] width 1 height 1
radio input "true"
click at [690, 369] on button "Confirm" at bounding box center [685, 373] width 42 height 19
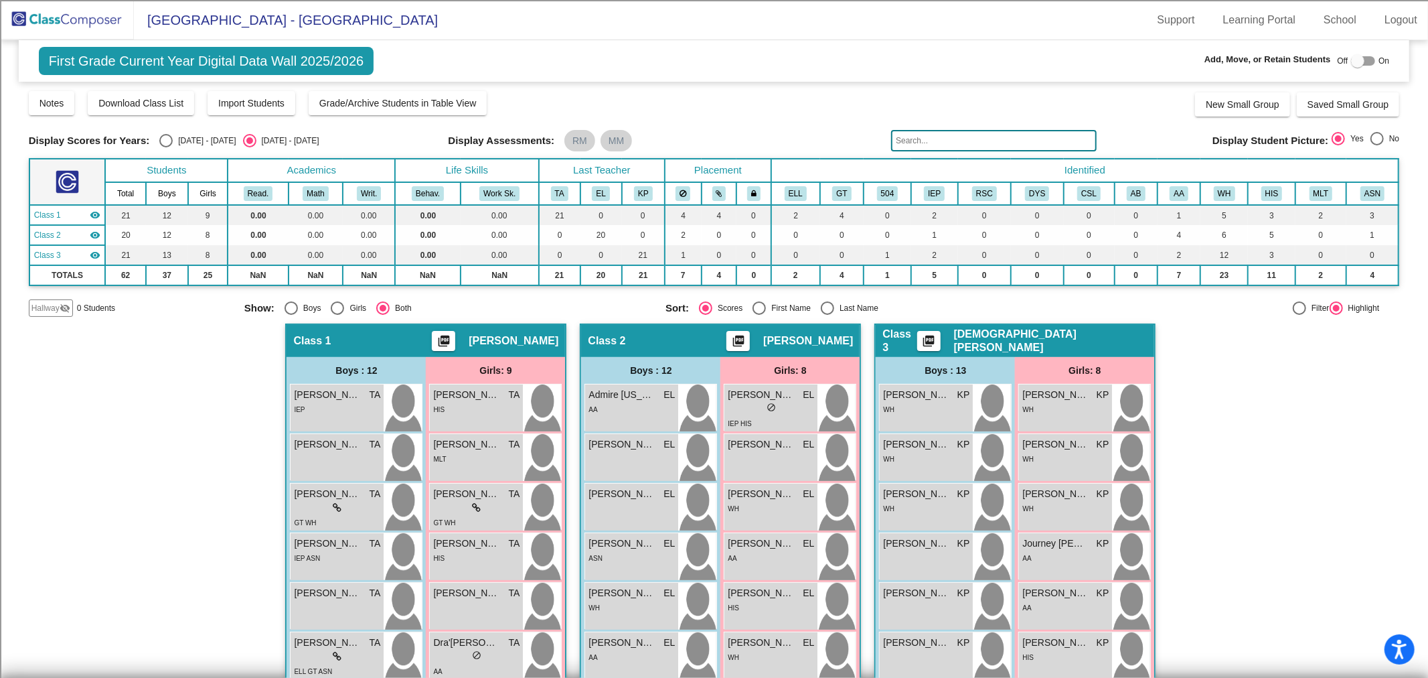
click at [924, 139] on input "text" at bounding box center [994, 140] width 206 height 21
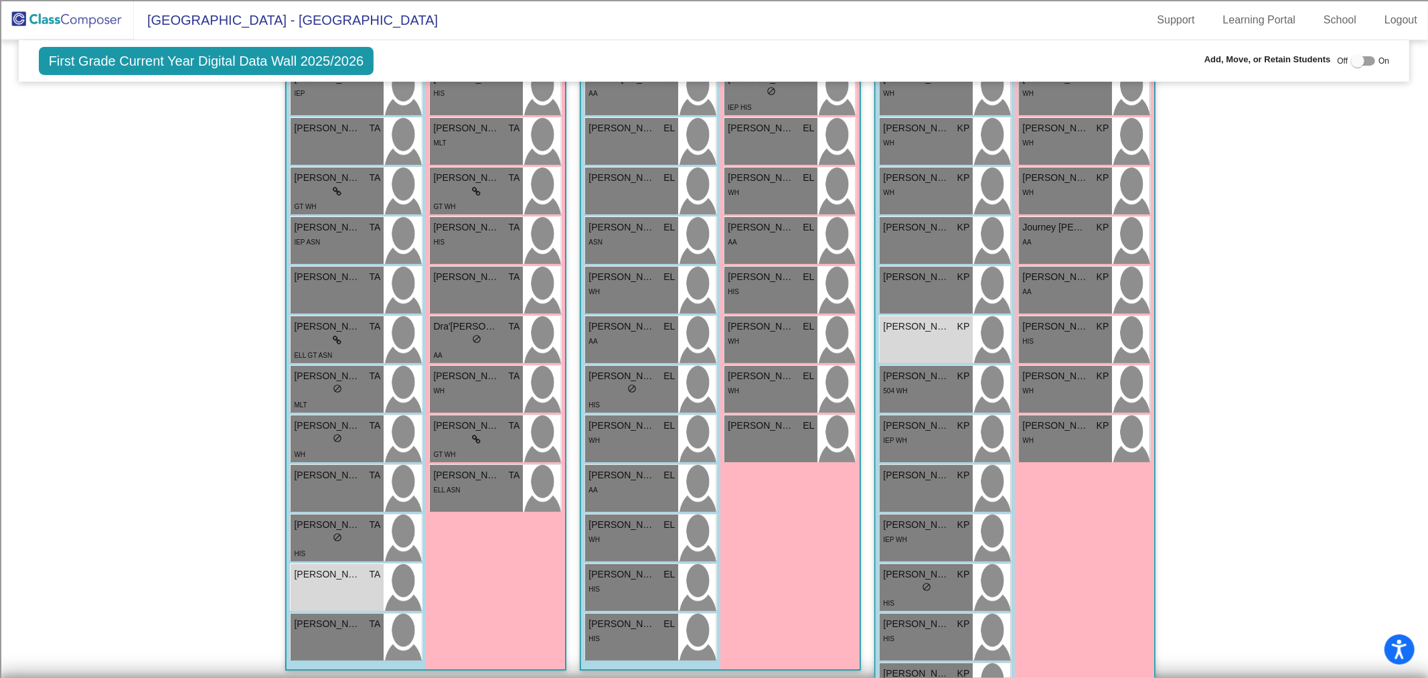
scroll to position [368, 0]
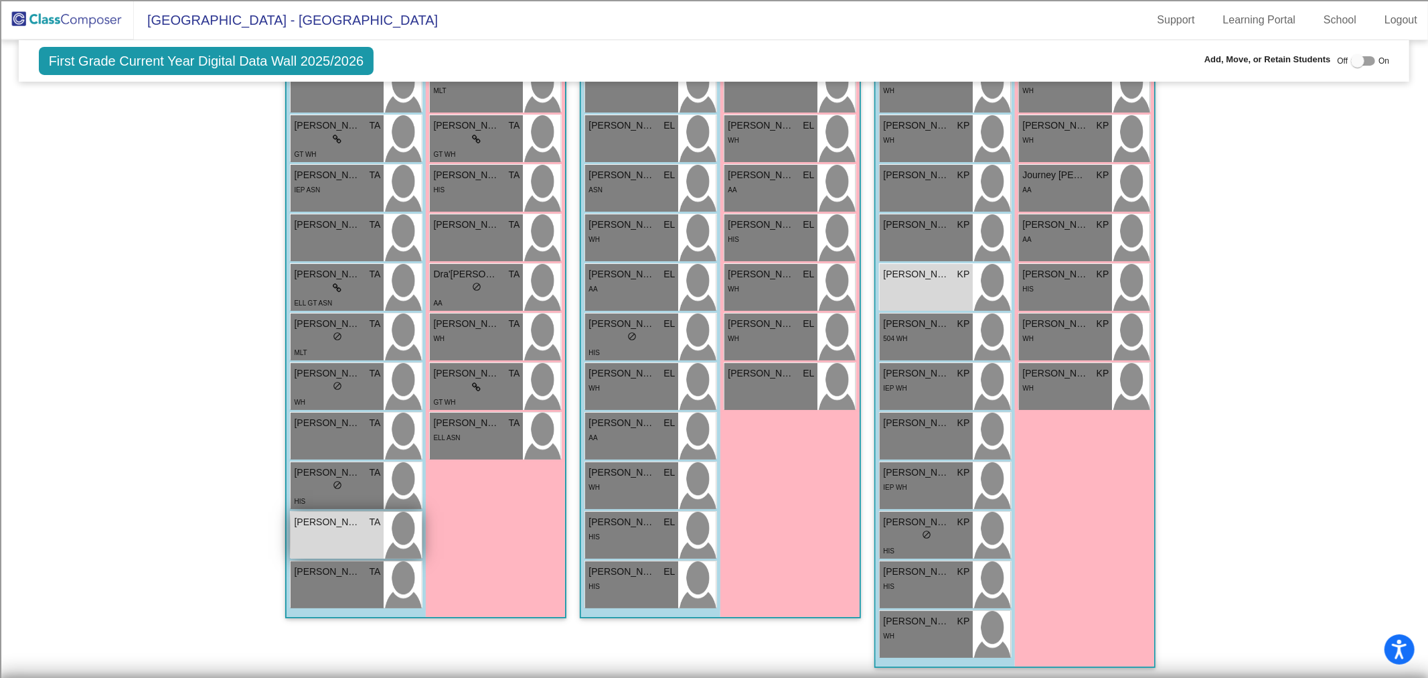
type input "ty"
click at [319, 530] on div "Ty'Miere [PERSON_NAME] lock do_not_disturb_alt" at bounding box center [337, 535] width 93 height 47
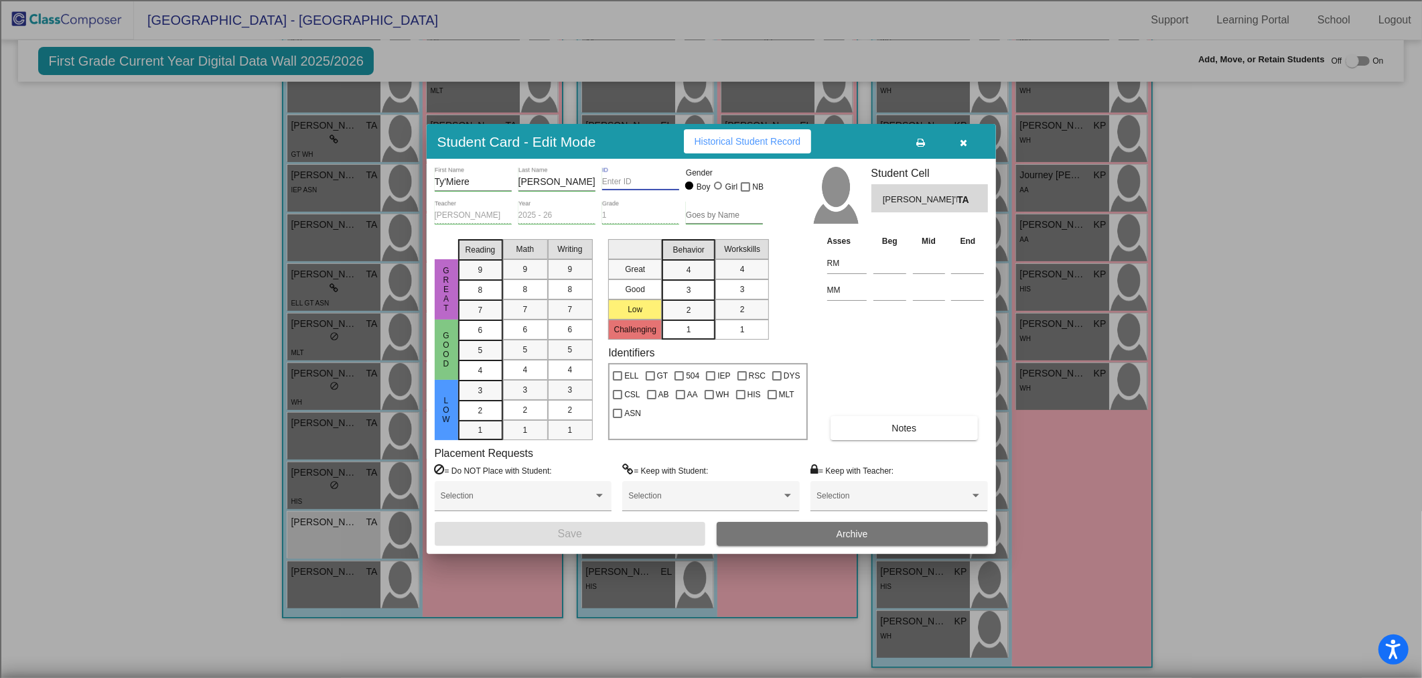
click at [639, 179] on input "ID" at bounding box center [640, 181] width 77 height 9
paste input "100068825"
type input "100068825"
click at [601, 536] on button "Save" at bounding box center [570, 534] width 271 height 24
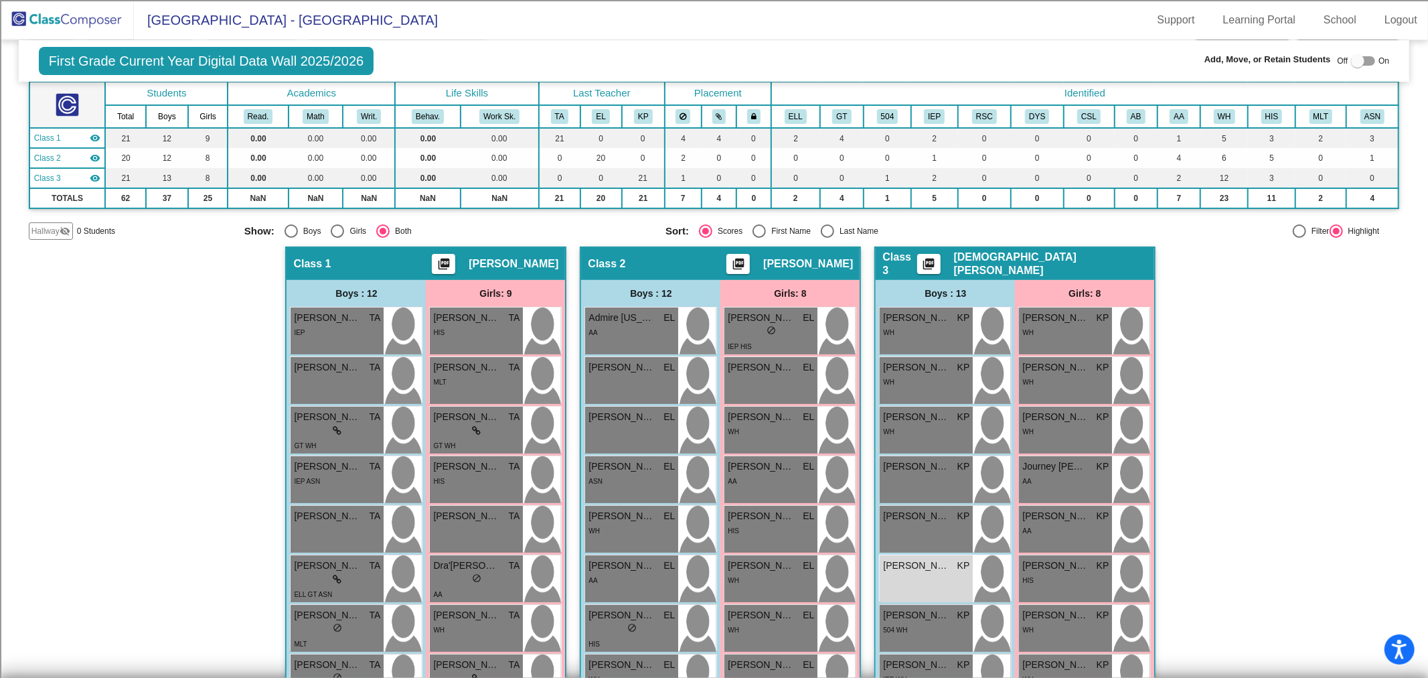
scroll to position [0, 0]
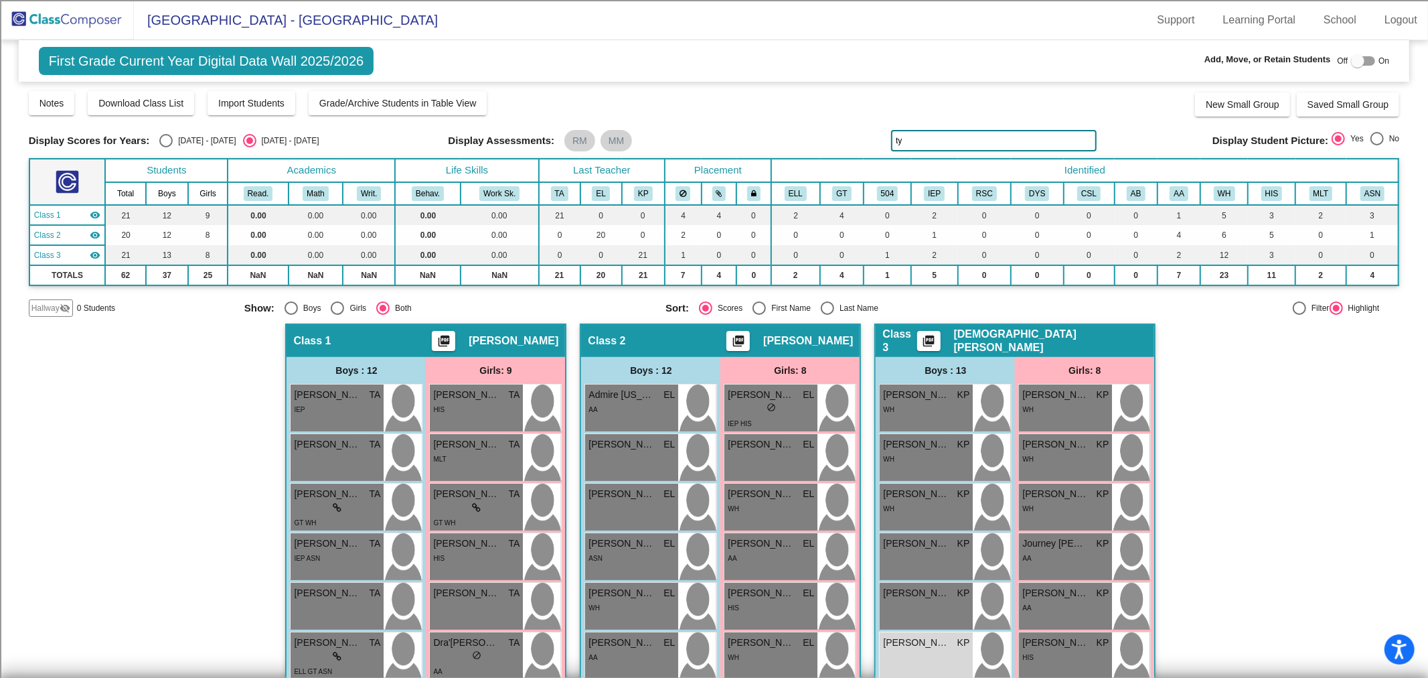
click at [78, 16] on img at bounding box center [67, 20] width 134 height 40
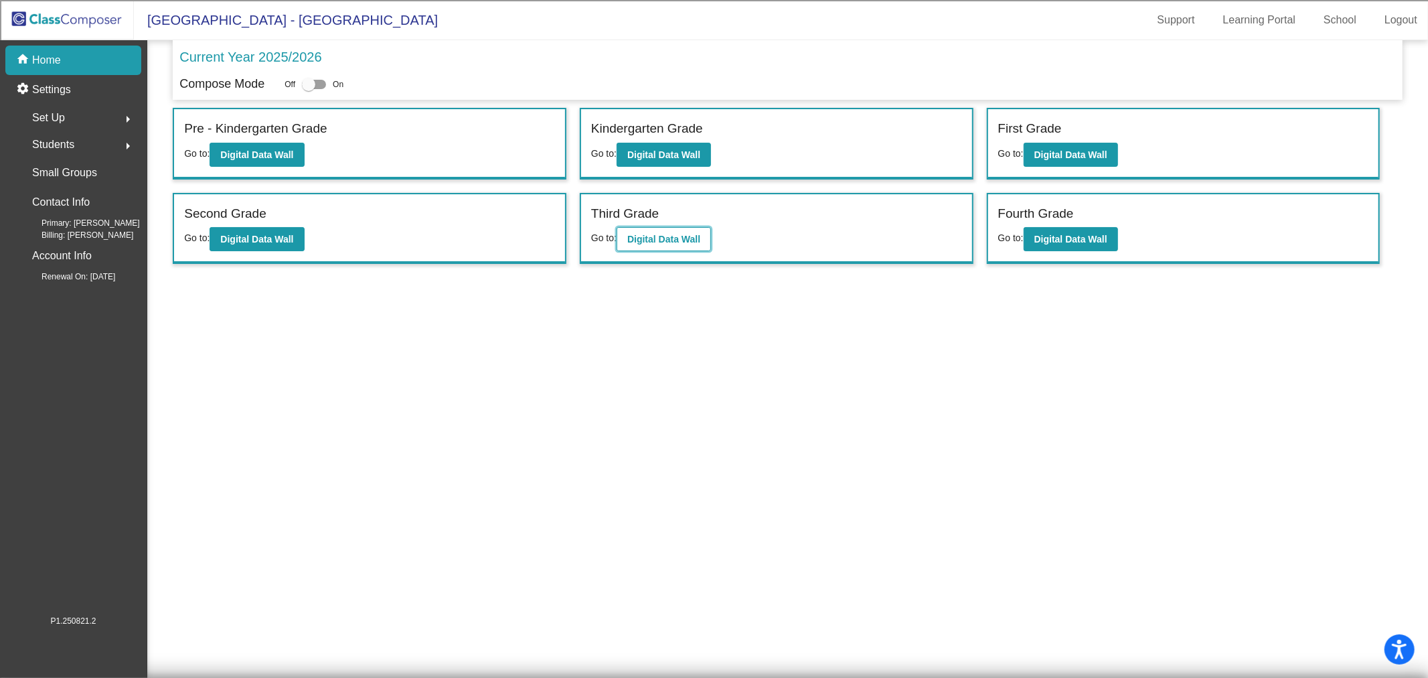
click at [674, 230] on button "Digital Data Wall" at bounding box center [664, 239] width 94 height 24
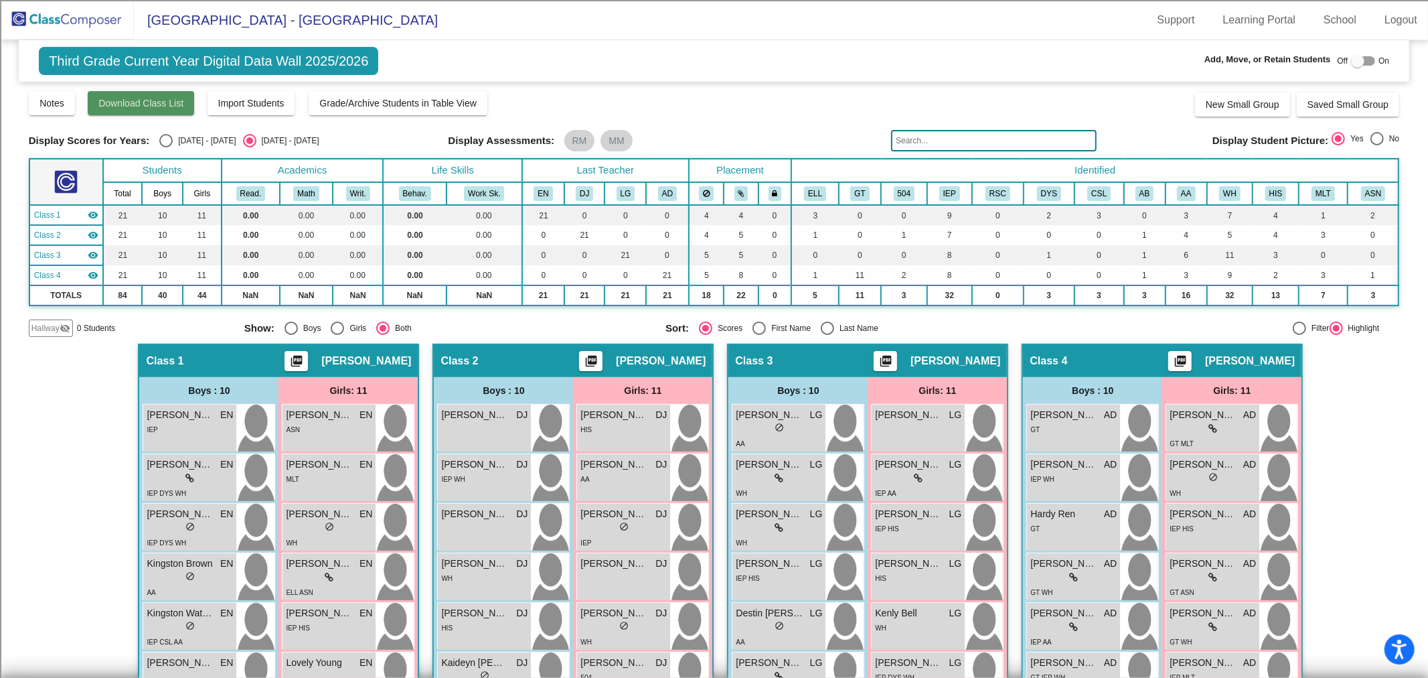
click at [171, 101] on span "Download Class List" at bounding box center [140, 103] width 85 height 11
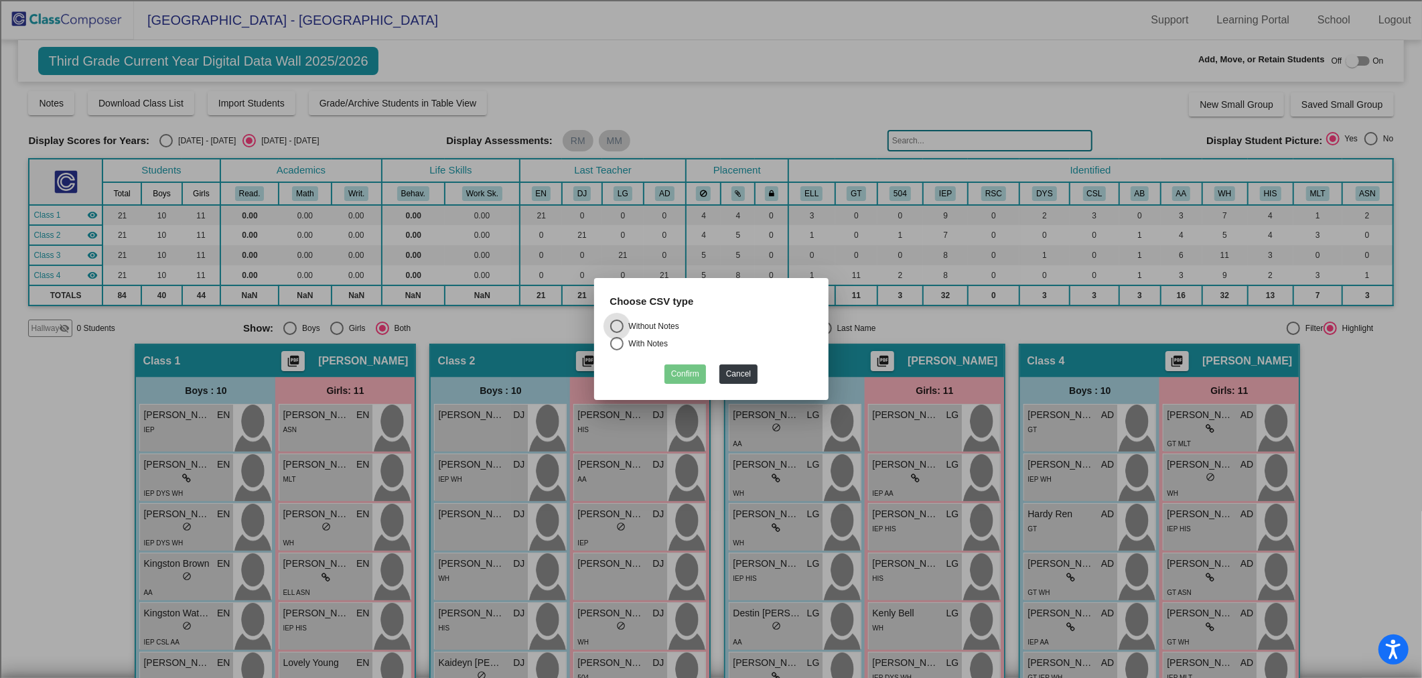
click at [654, 317] on div "Choose CSV type" at bounding box center [711, 306] width 222 height 25
click at [652, 326] on div "Without Notes" at bounding box center [651, 326] width 56 height 12
click at [617, 333] on input "Without Notes" at bounding box center [616, 333] width 1 height 1
radio input "true"
click at [688, 372] on button "Confirm" at bounding box center [685, 373] width 42 height 19
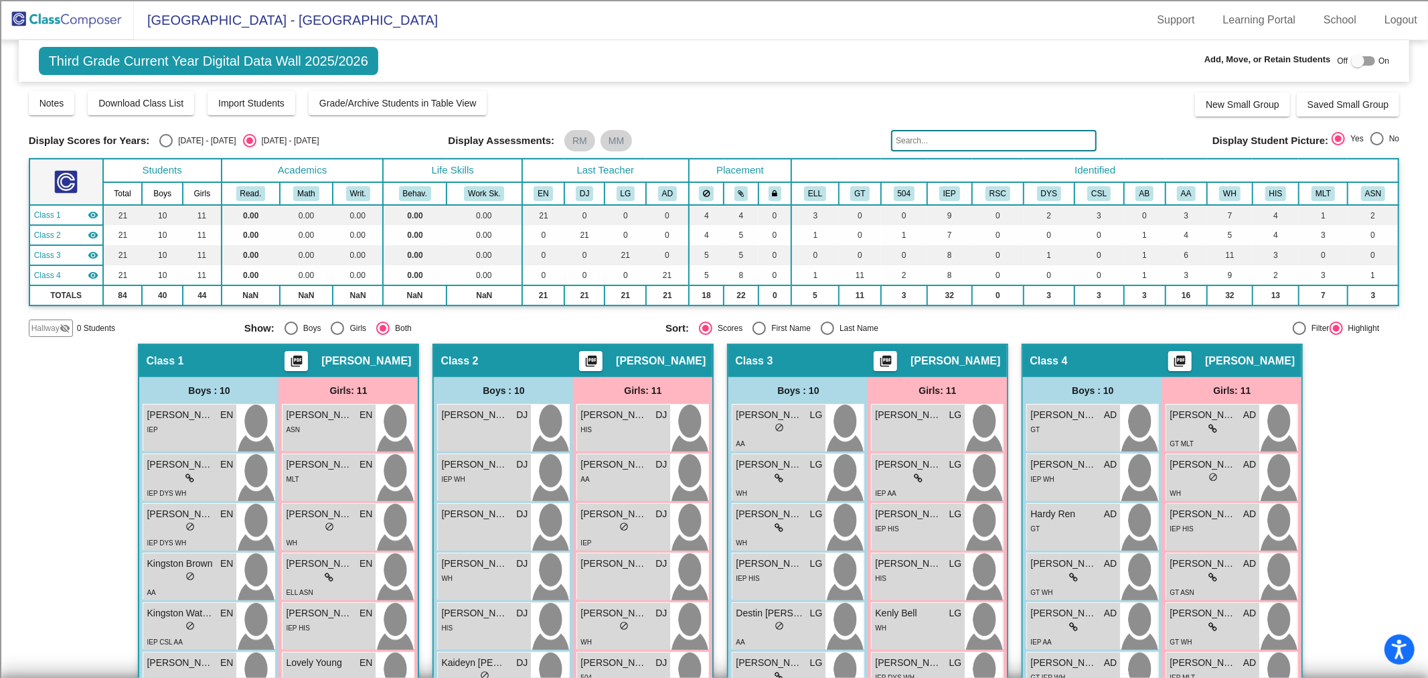
drag, startPoint x: 59, startPoint y: 13, endPoint x: 67, endPoint y: 15, distance: 8.3
click at [59, 14] on img at bounding box center [67, 20] width 134 height 40
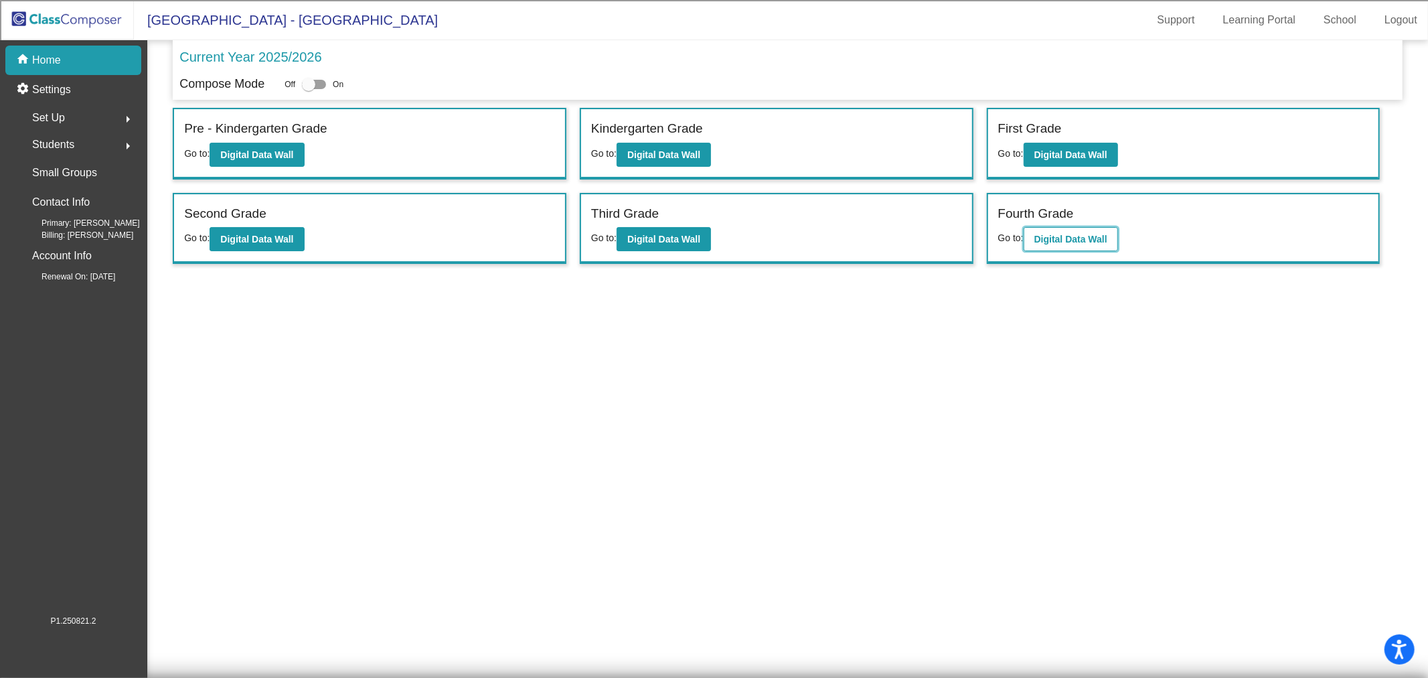
click at [1059, 238] on b "Digital Data Wall" at bounding box center [1071, 239] width 73 height 11
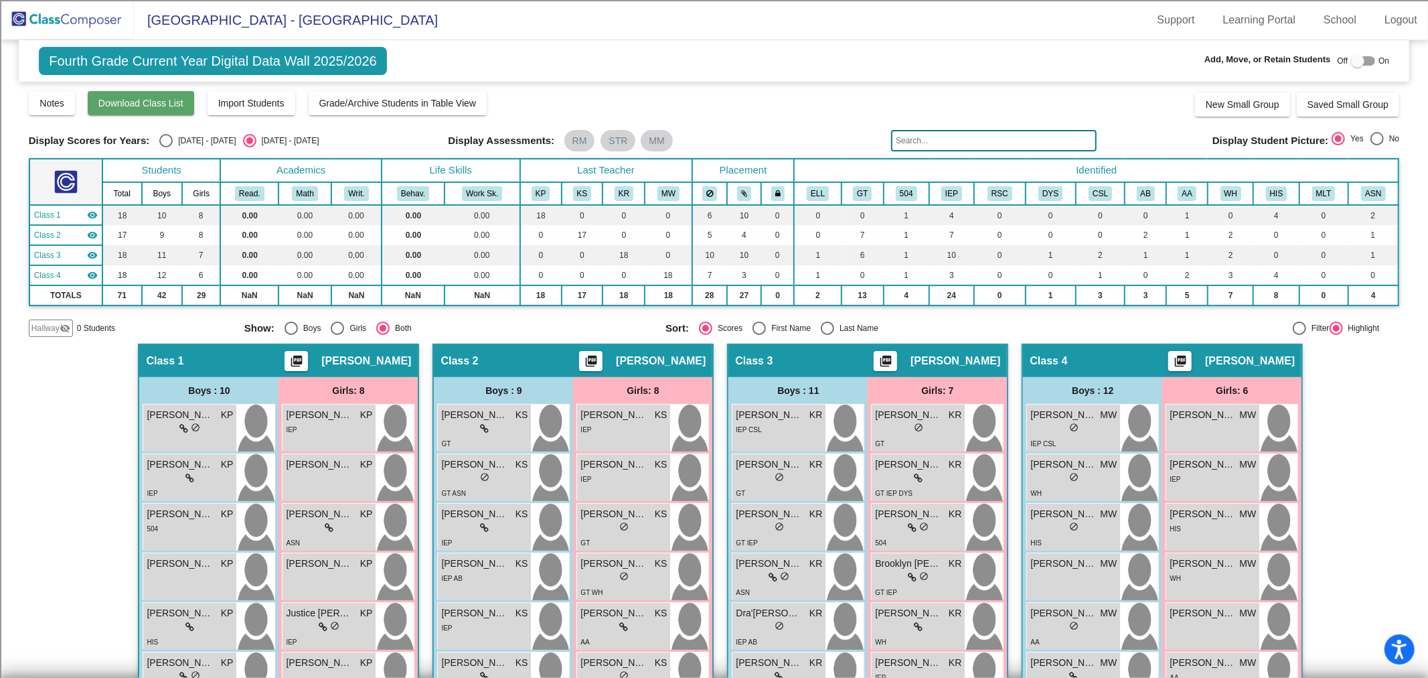
click at [167, 108] on button "Download Class List" at bounding box center [141, 103] width 106 height 24
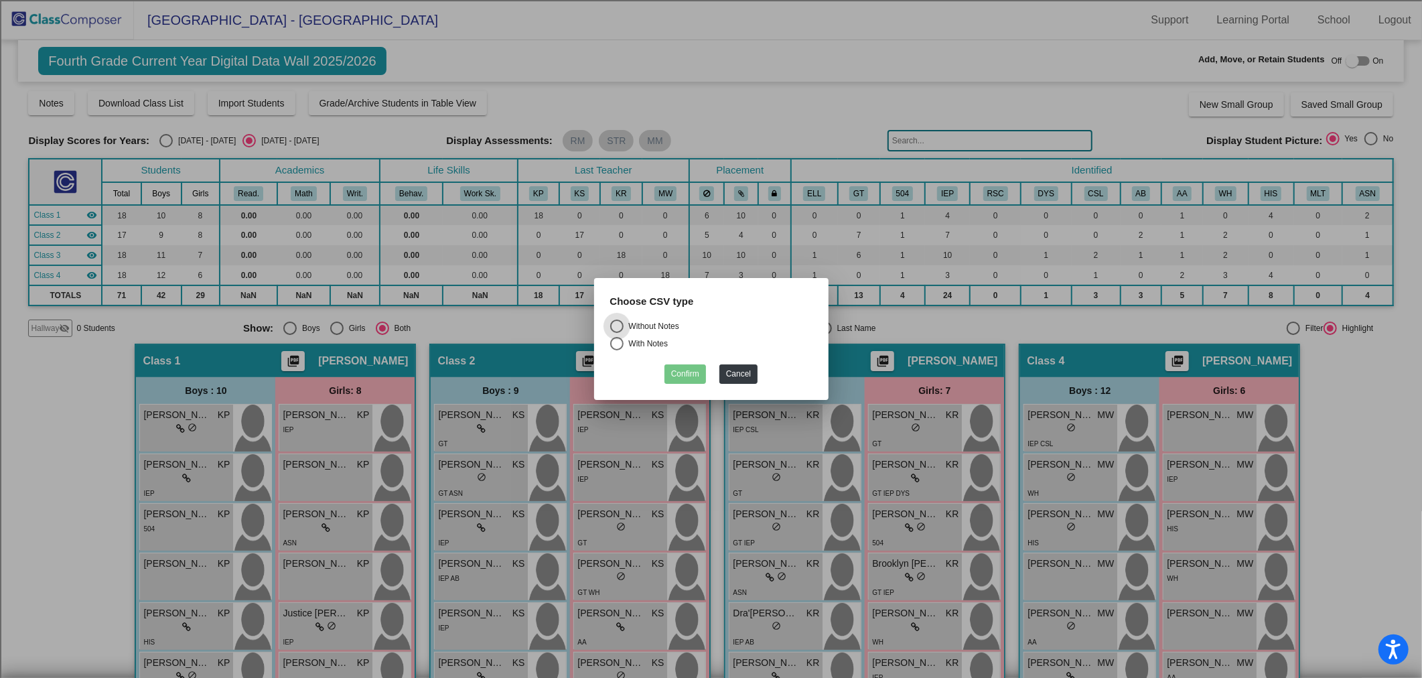
click at [652, 325] on div "Without Notes" at bounding box center [651, 326] width 56 height 12
click at [617, 333] on input "Without Notes" at bounding box center [616, 333] width 1 height 1
radio input "true"
click at [687, 372] on button "Confirm" at bounding box center [685, 373] width 42 height 19
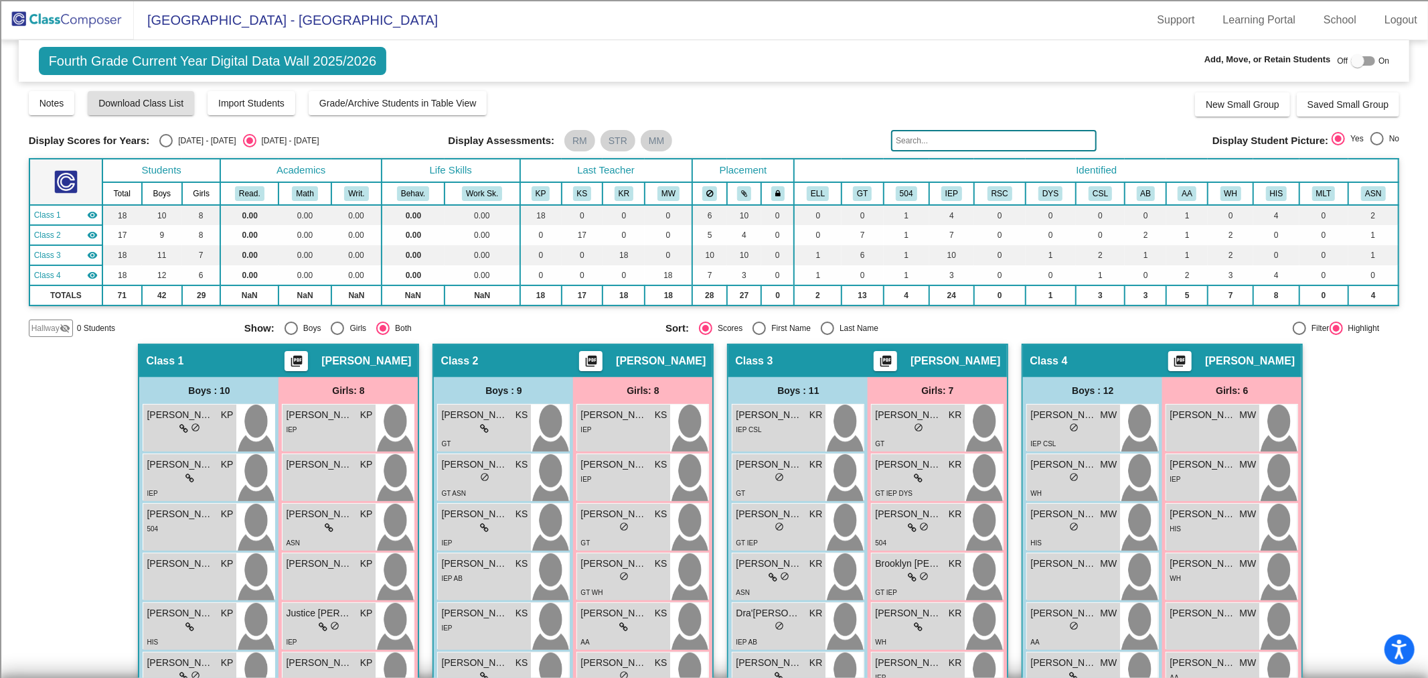
click at [917, 135] on input "text" at bounding box center [994, 140] width 206 height 21
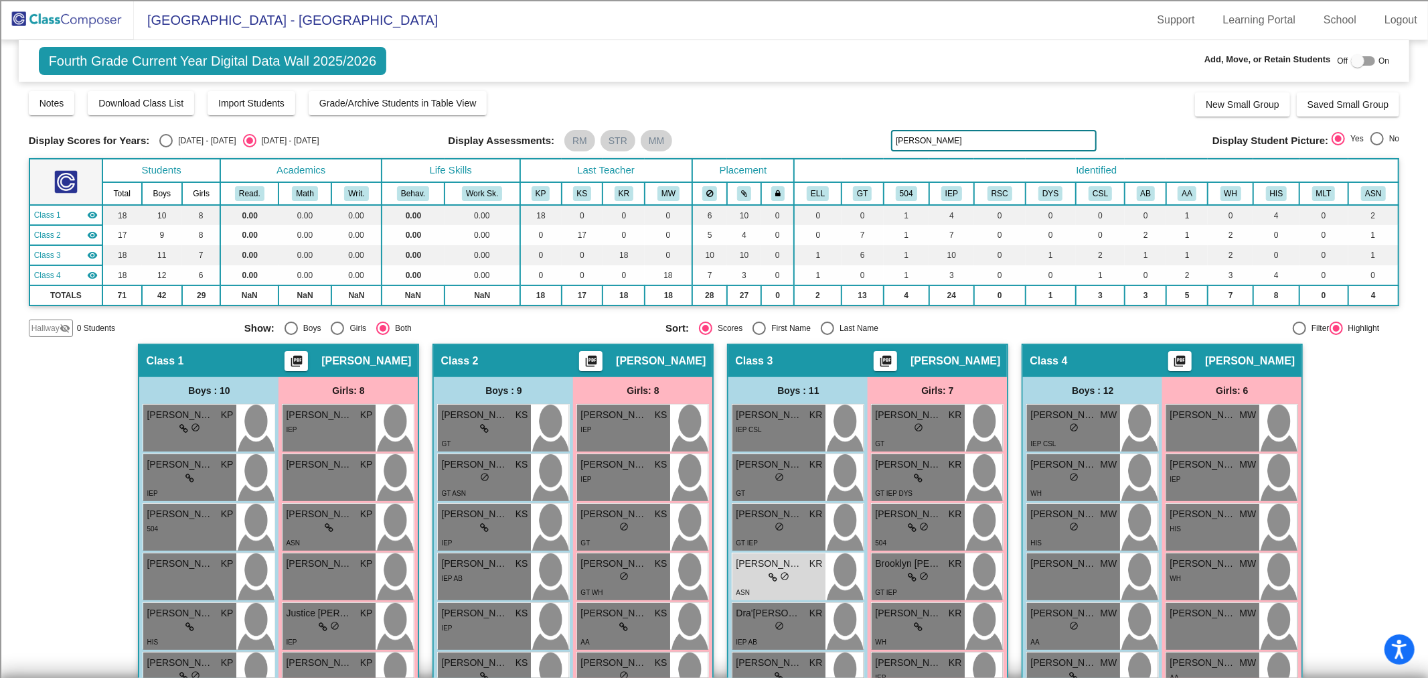
type input "[PERSON_NAME]"
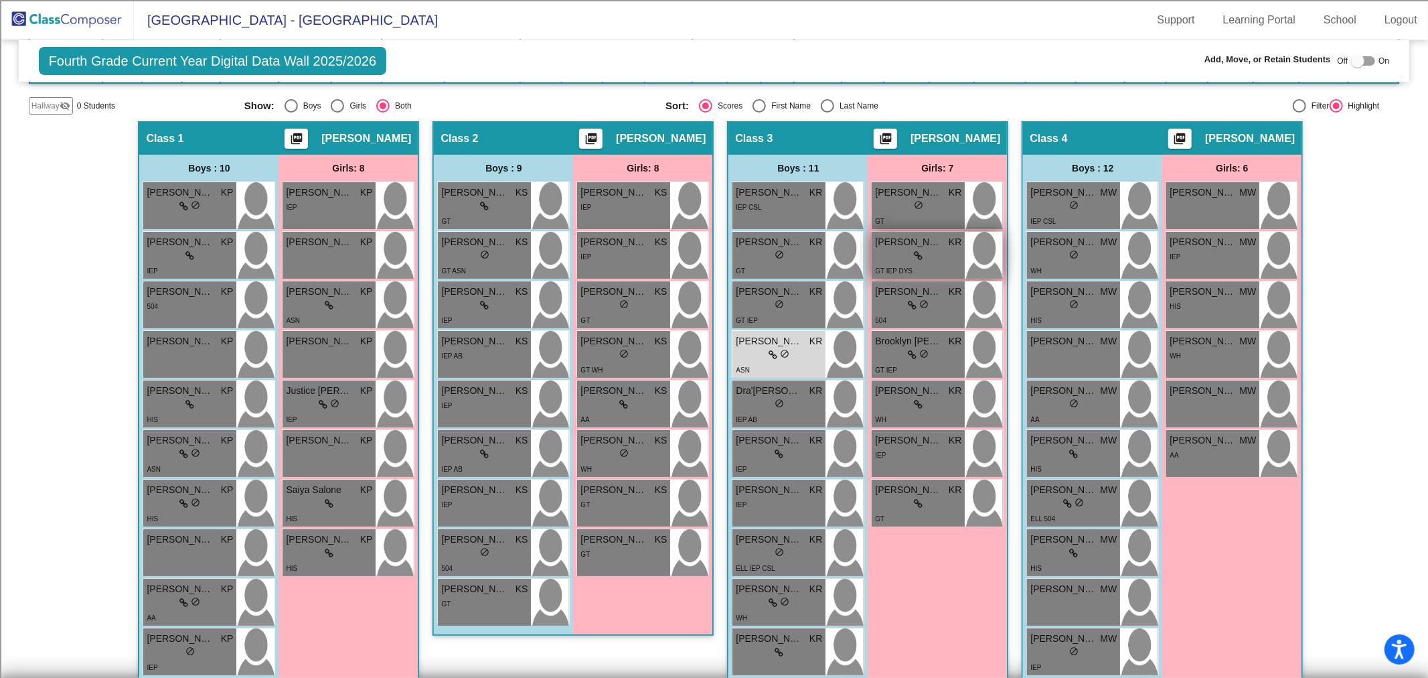
scroll to position [223, 0]
drag, startPoint x: 764, startPoint y: 346, endPoint x: 779, endPoint y: 371, distance: 29.4
click at [779, 371] on div "[PERSON_NAME] KR lock do_not_disturb_alt ASN" at bounding box center [779, 353] width 93 height 47
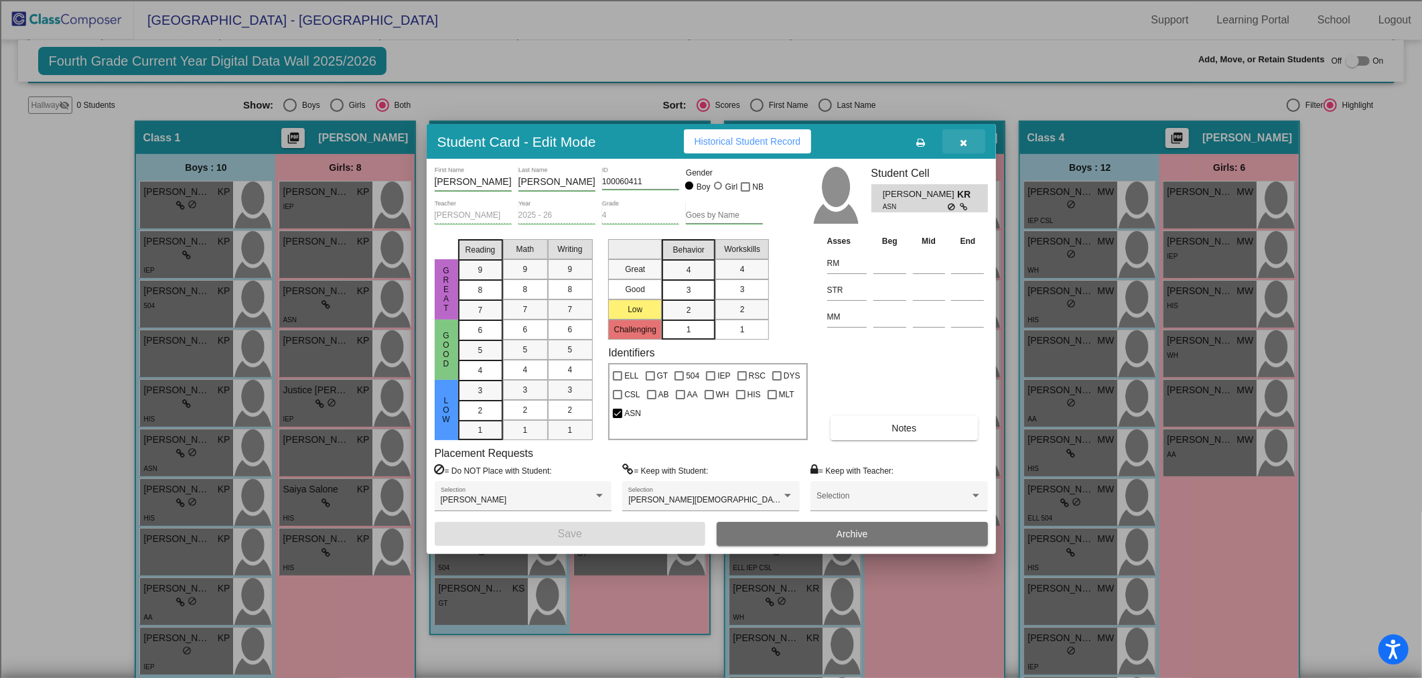
click at [968, 137] on button "button" at bounding box center [963, 141] width 43 height 24
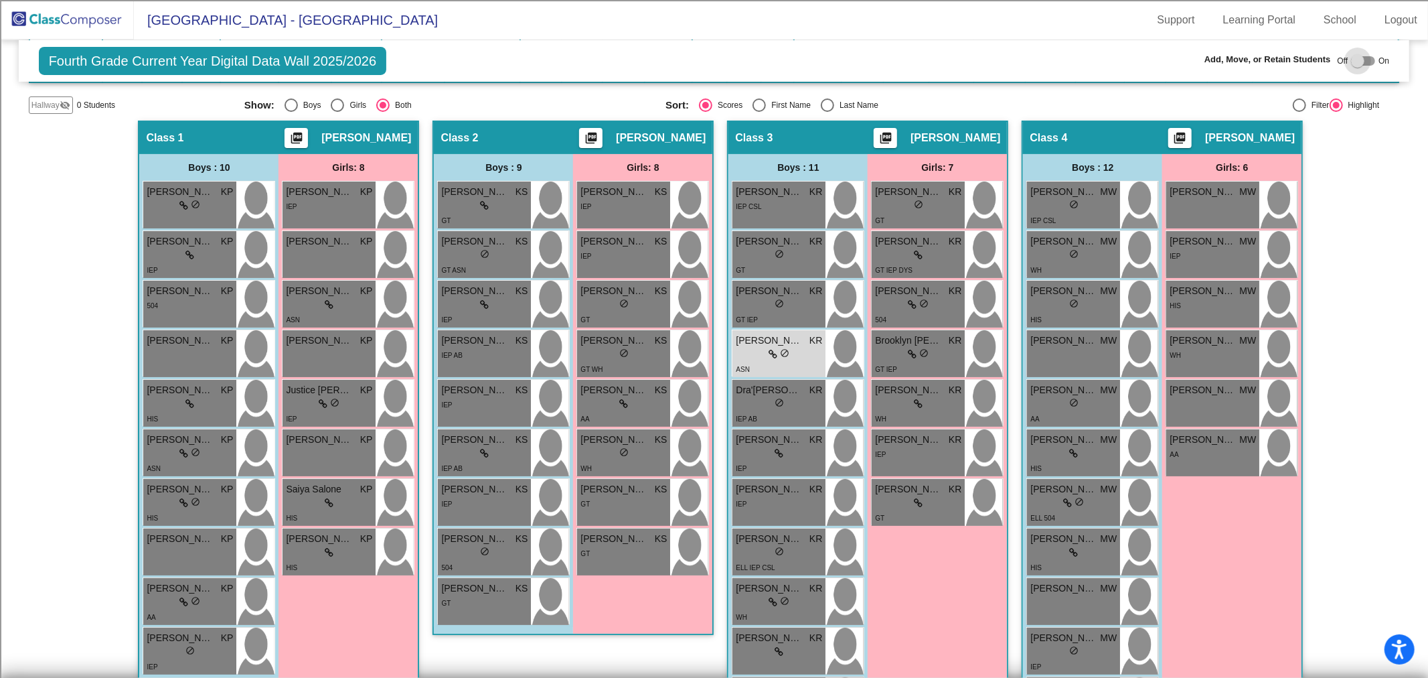
click at [1351, 58] on div at bounding box center [1357, 60] width 13 height 13
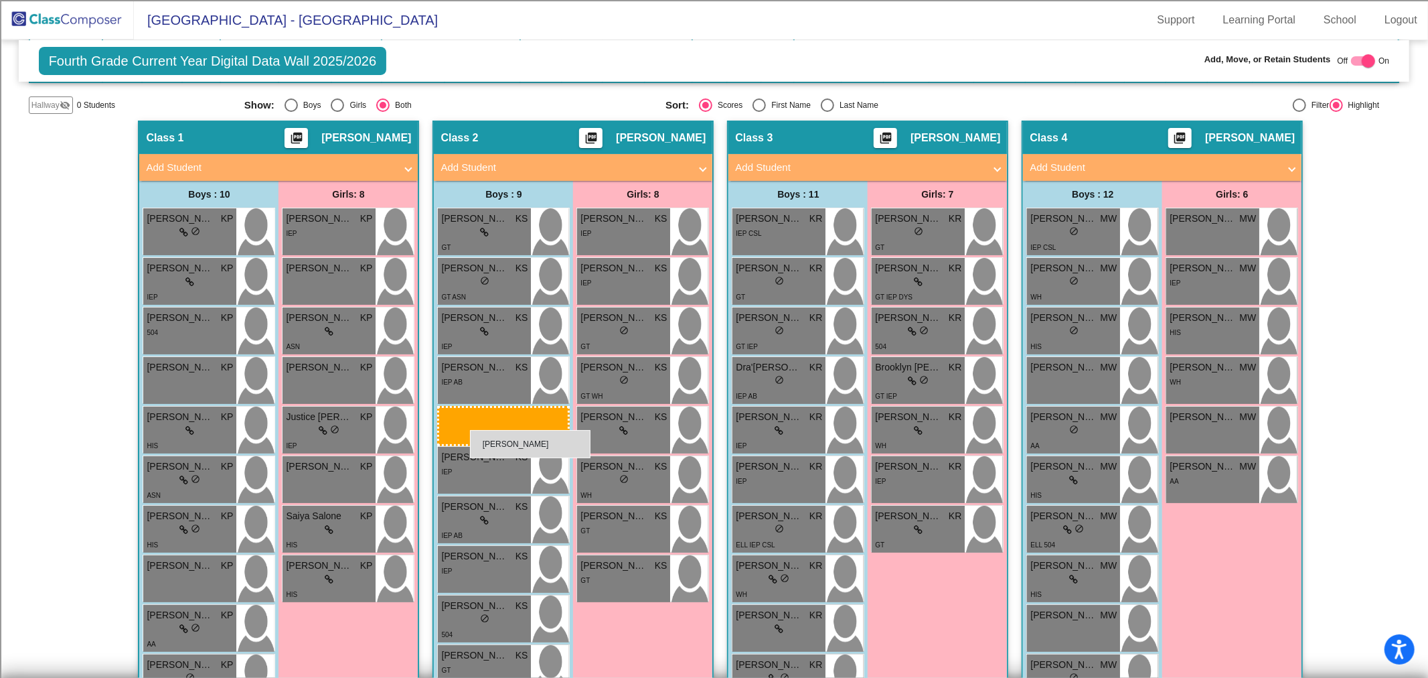
drag, startPoint x: 791, startPoint y: 373, endPoint x: 470, endPoint y: 430, distance: 325.8
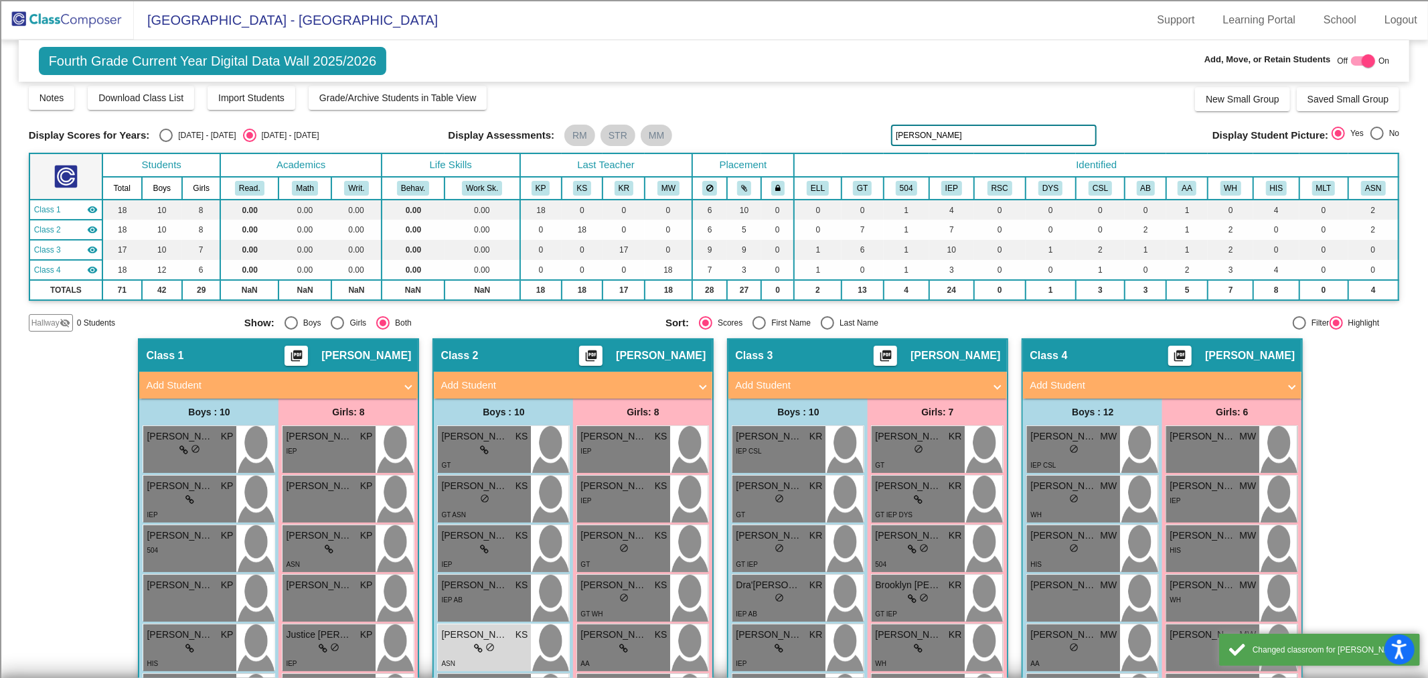
scroll to position [0, 0]
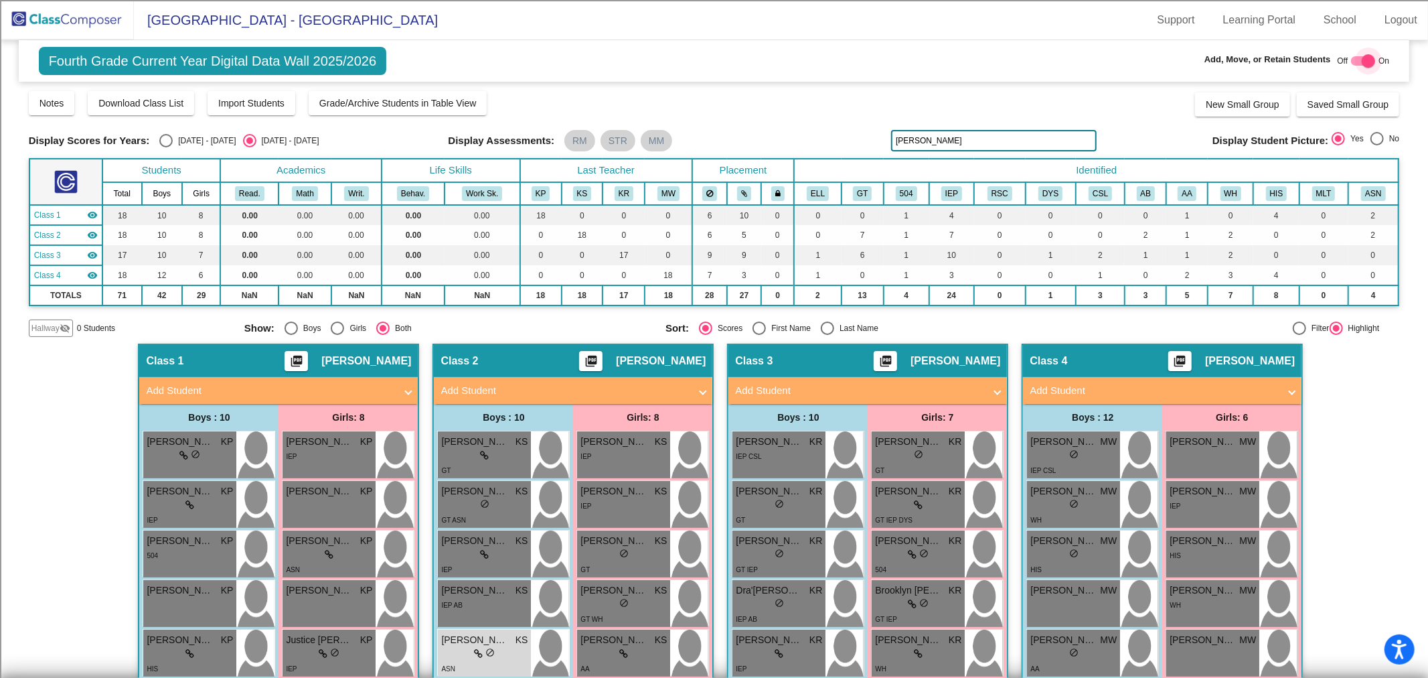
click at [1362, 60] on div at bounding box center [1368, 60] width 13 height 13
checkbox input "false"
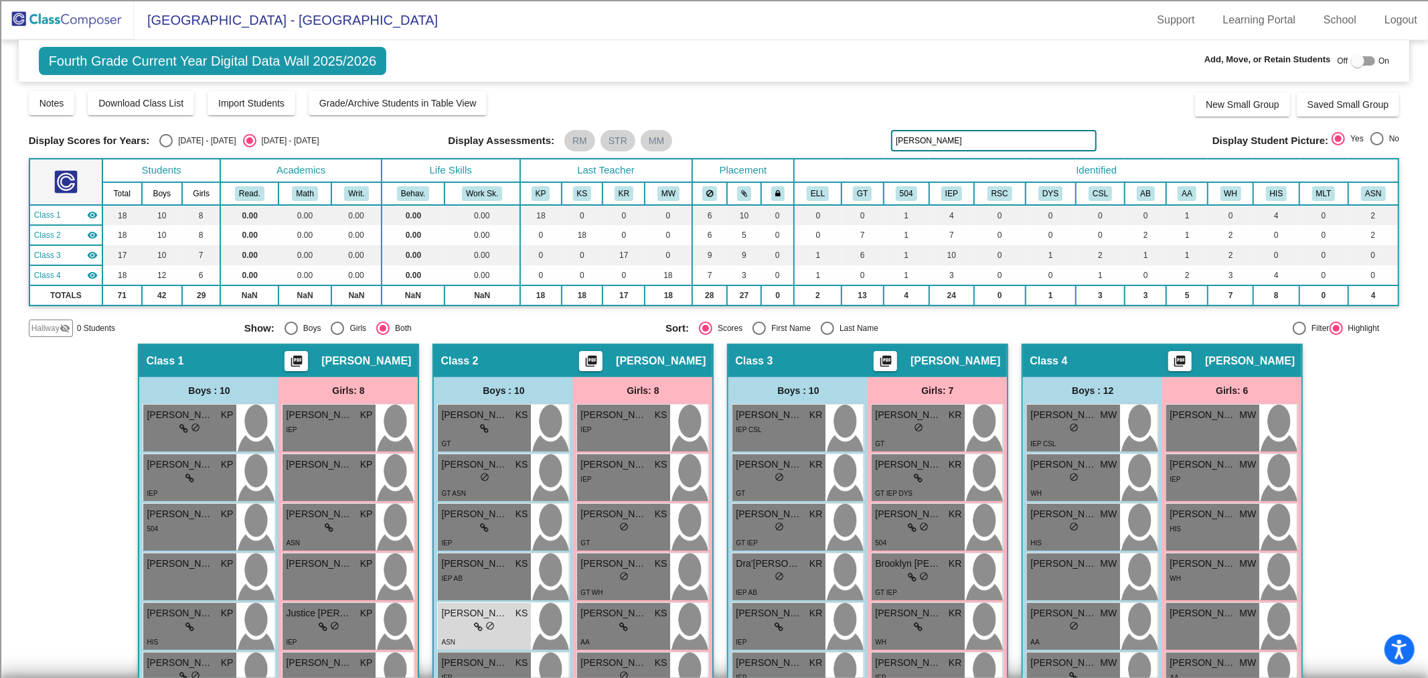
click at [74, 15] on img at bounding box center [67, 20] width 134 height 40
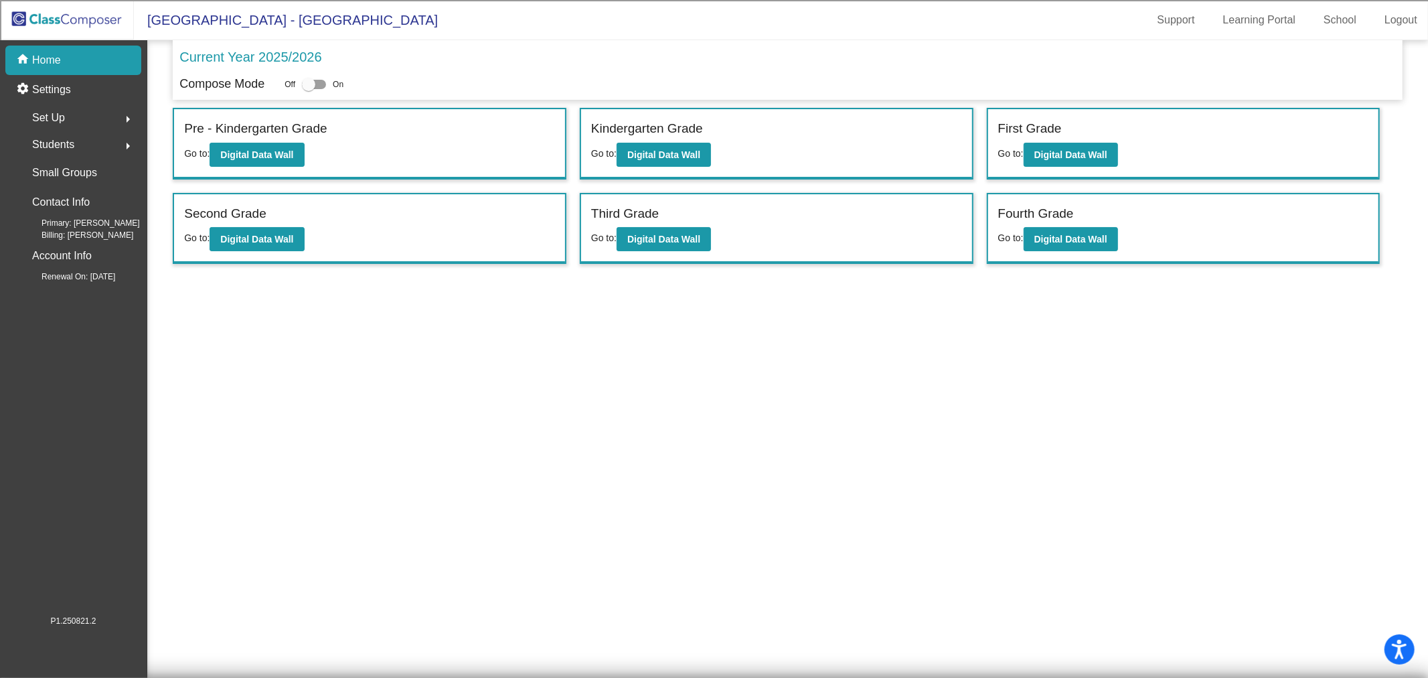
click at [49, 137] on span "Students" at bounding box center [53, 144] width 42 height 19
click at [60, 287] on p "All Students" at bounding box center [60, 291] width 54 height 16
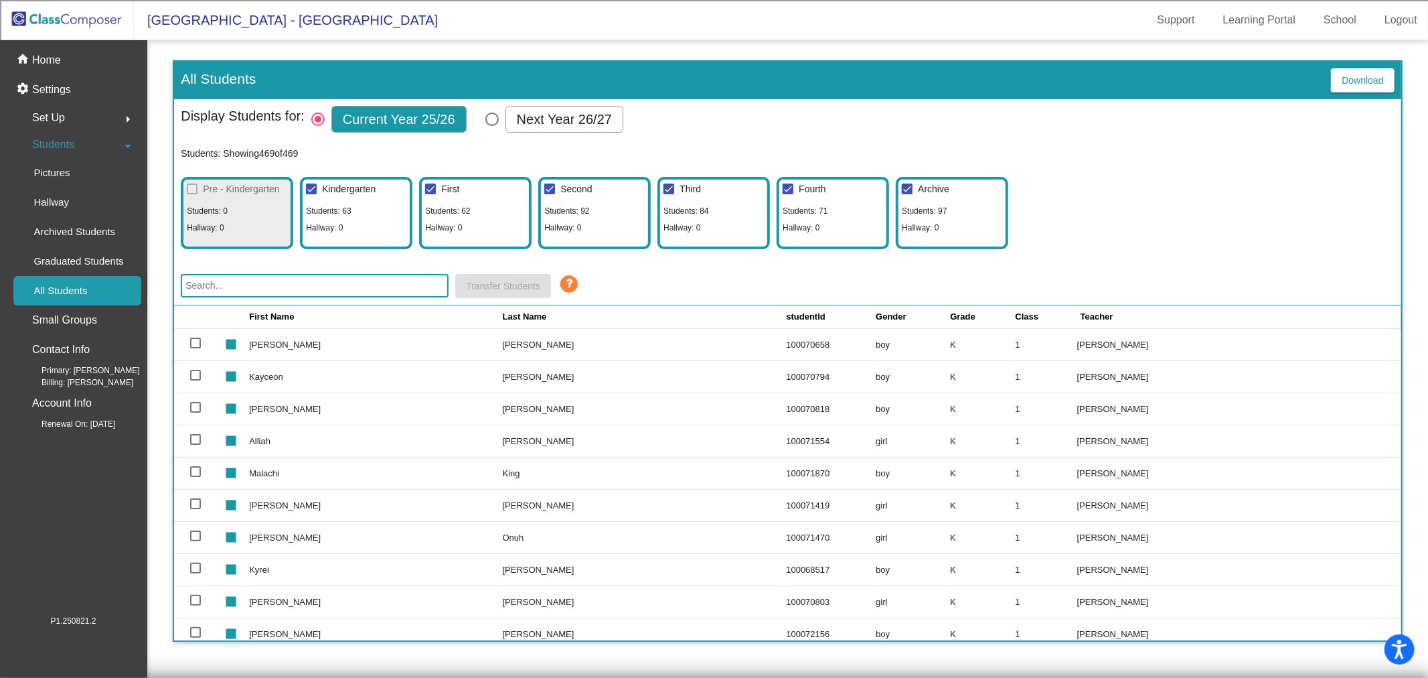
click at [295, 283] on input "text" at bounding box center [315, 285] width 268 height 23
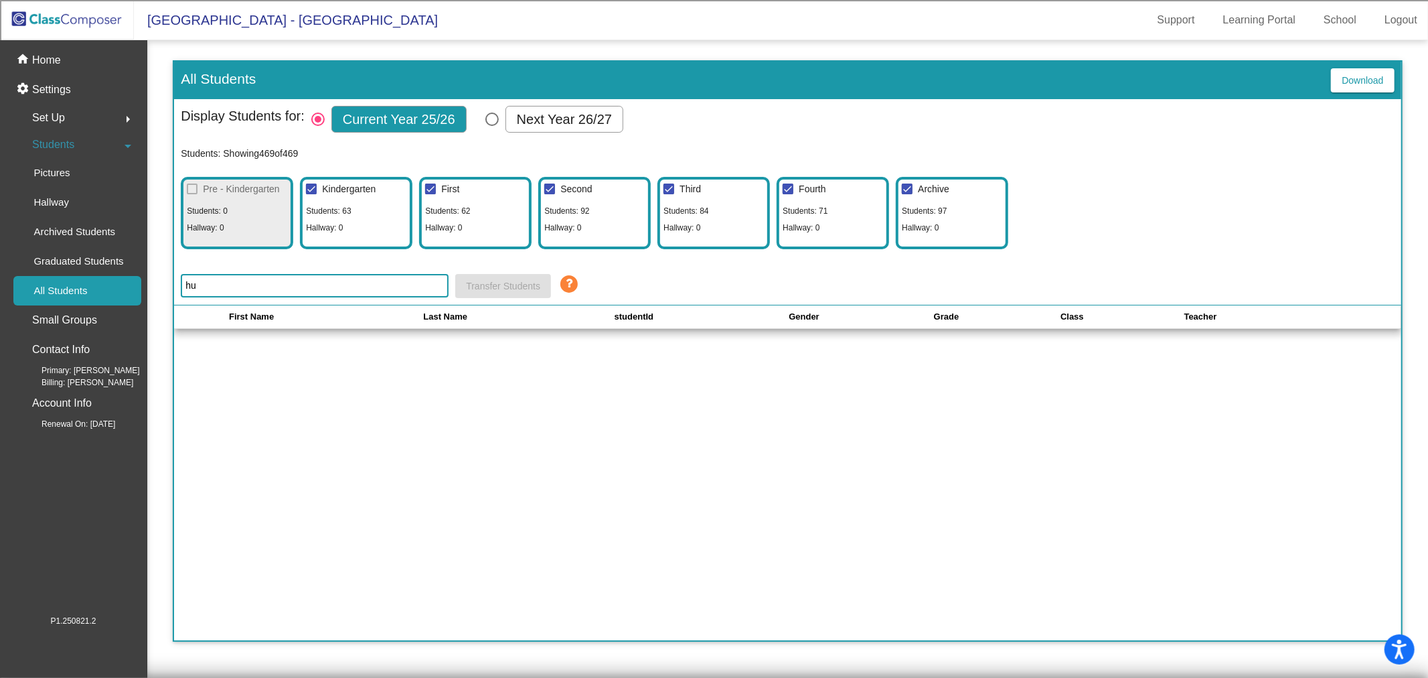
type input "h"
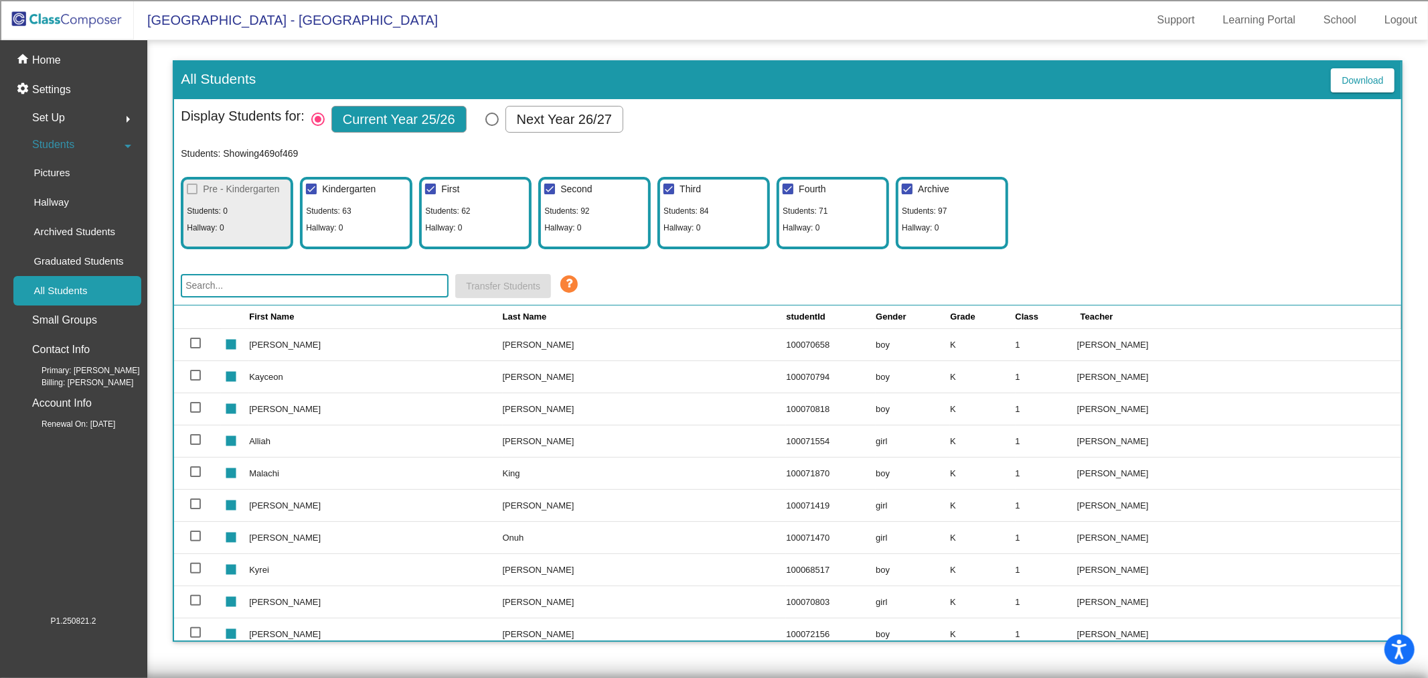
click at [229, 279] on input "text" at bounding box center [315, 285] width 268 height 23
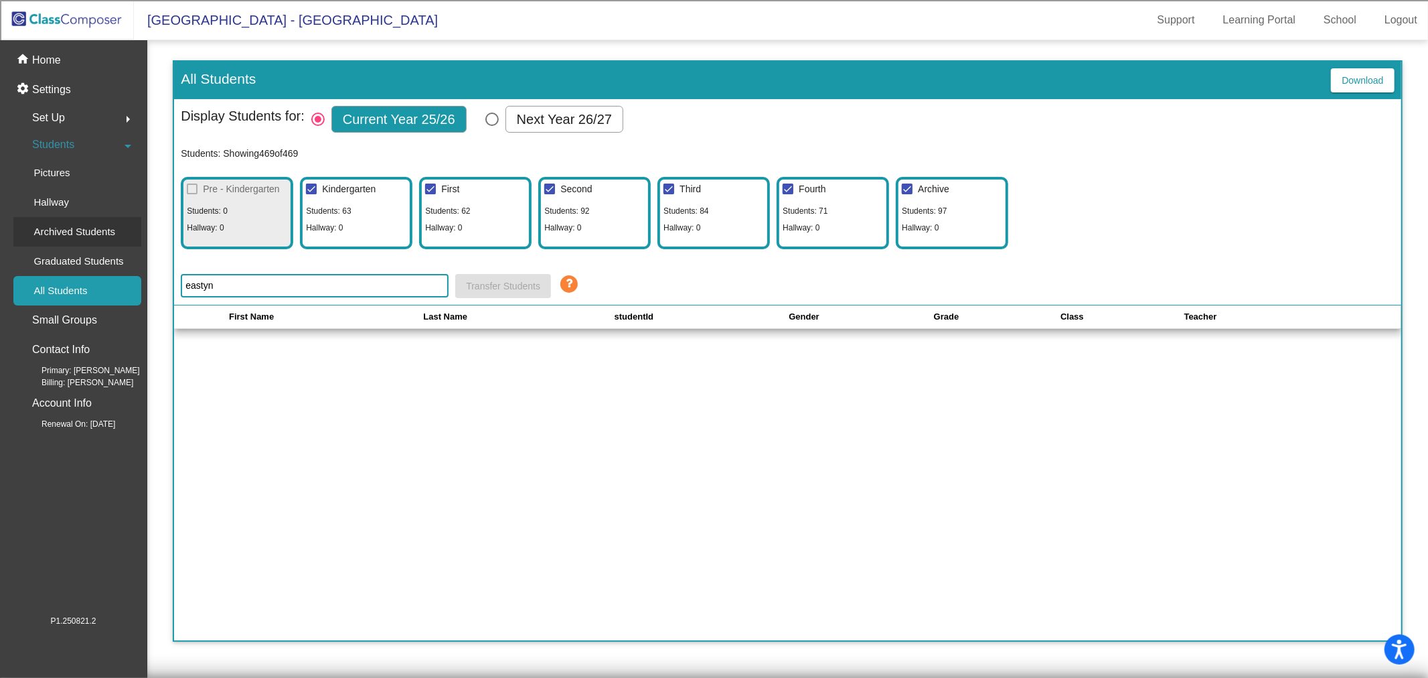
type input "eastyn"
click at [96, 237] on p "Archived Students" at bounding box center [74, 232] width 82 height 16
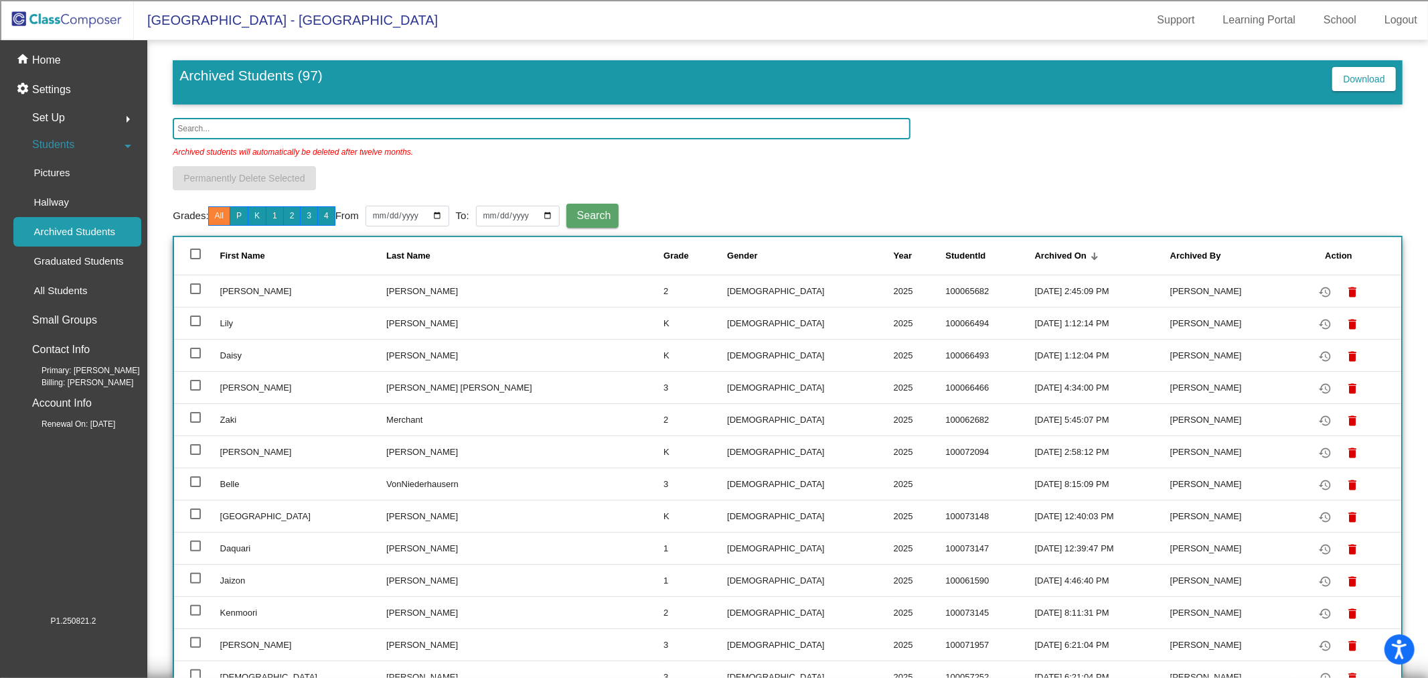
click at [262, 131] on input "text" at bounding box center [542, 128] width 738 height 21
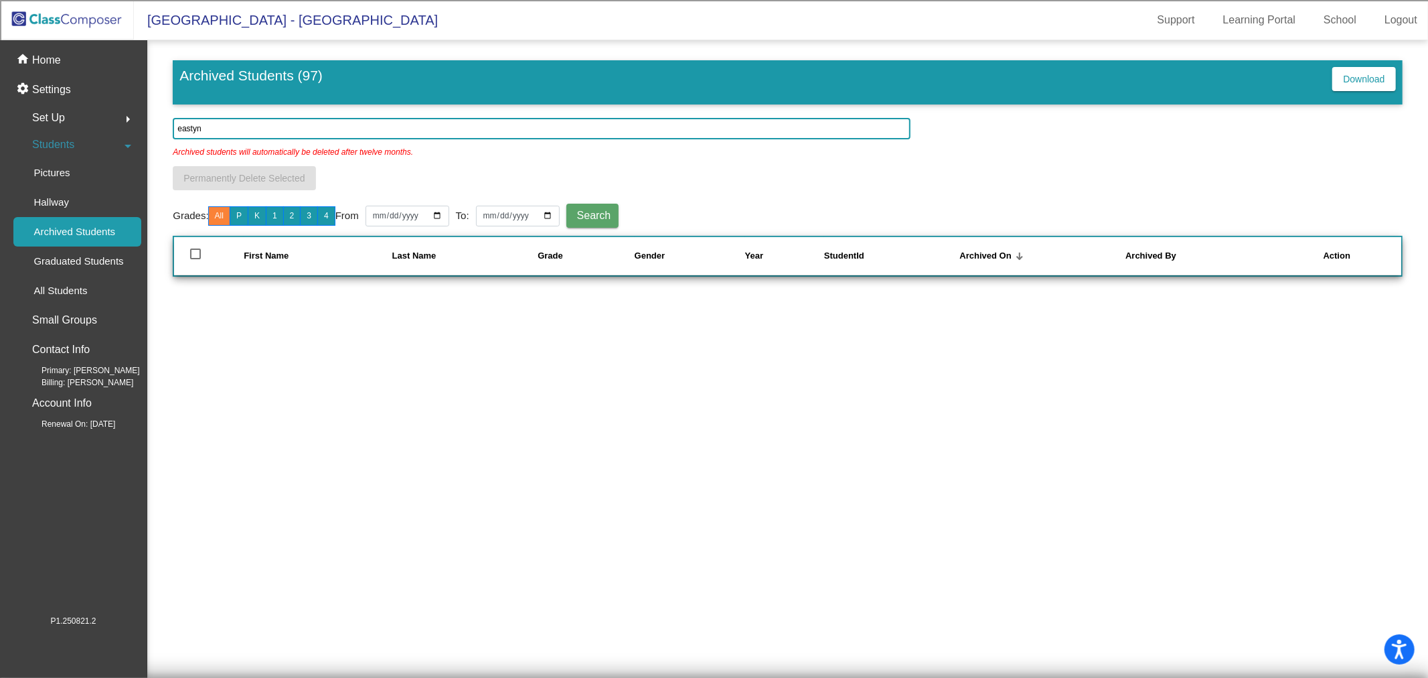
type input "eastyn"
click at [58, 63] on p "Home" at bounding box center [46, 60] width 29 height 16
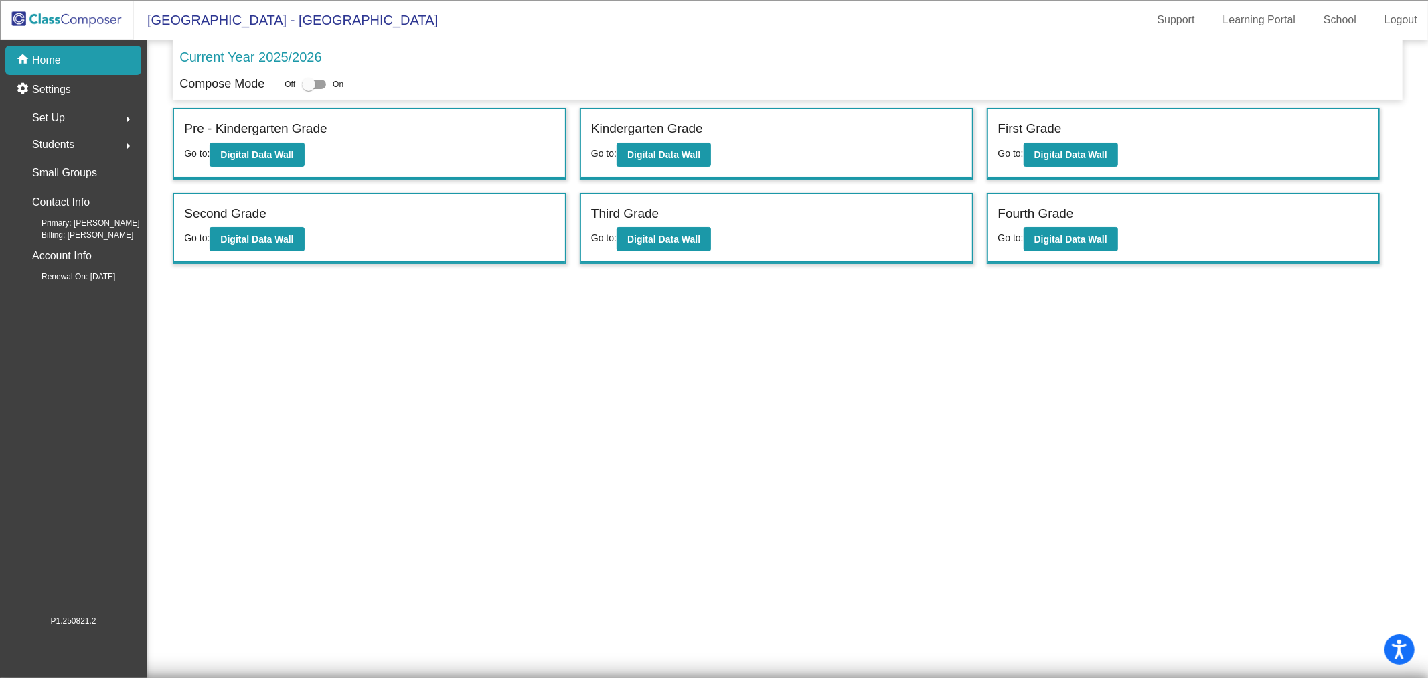
click at [82, 8] on img at bounding box center [67, 20] width 134 height 40
click at [81, 17] on img at bounding box center [67, 20] width 134 height 40
click at [1082, 234] on b "Digital Data Wall" at bounding box center [1071, 239] width 73 height 11
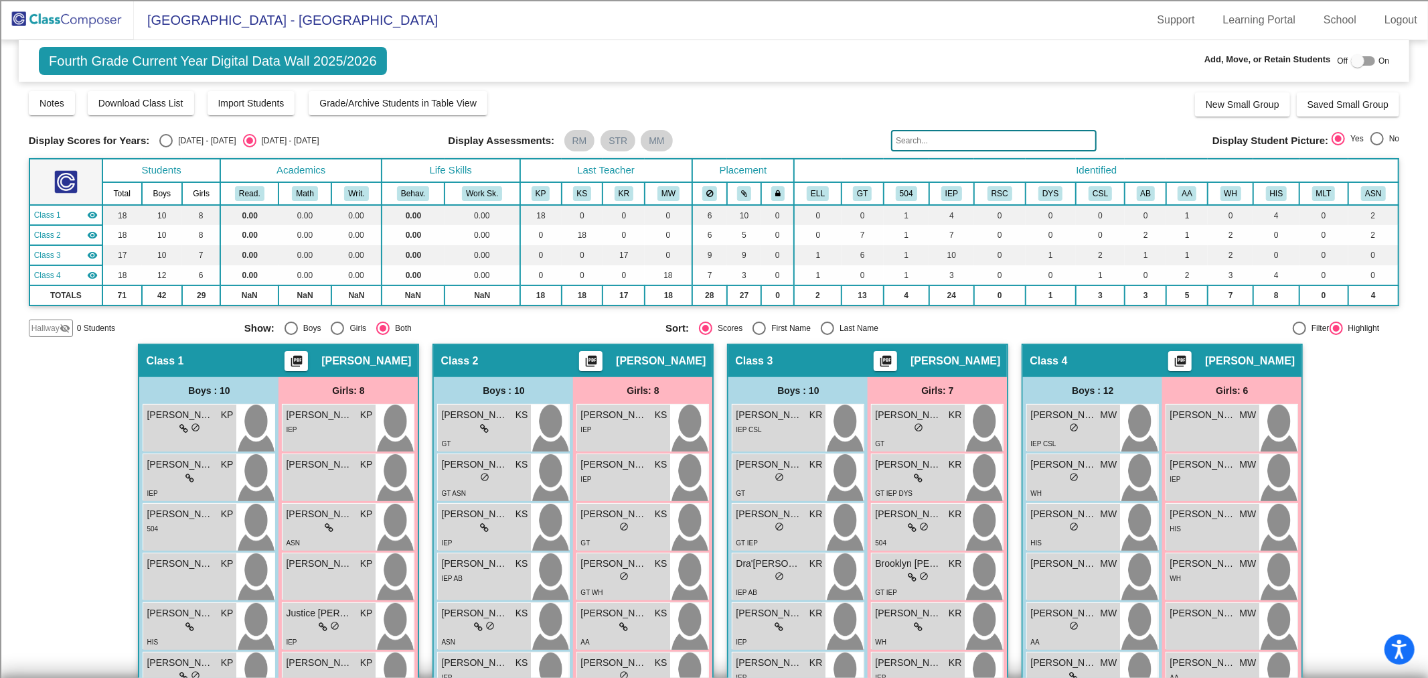
click at [940, 143] on input "text" at bounding box center [994, 140] width 206 height 21
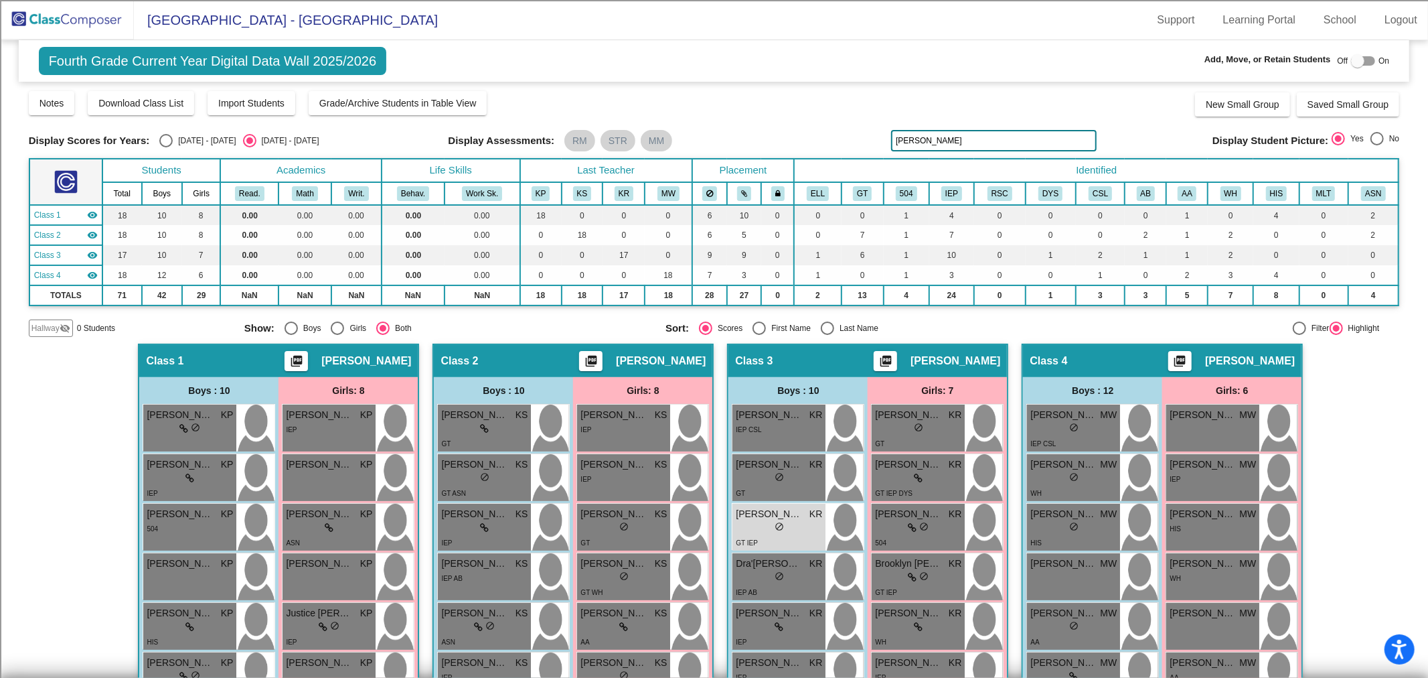
type input "[PERSON_NAME]"
click at [57, 20] on img at bounding box center [67, 20] width 134 height 40
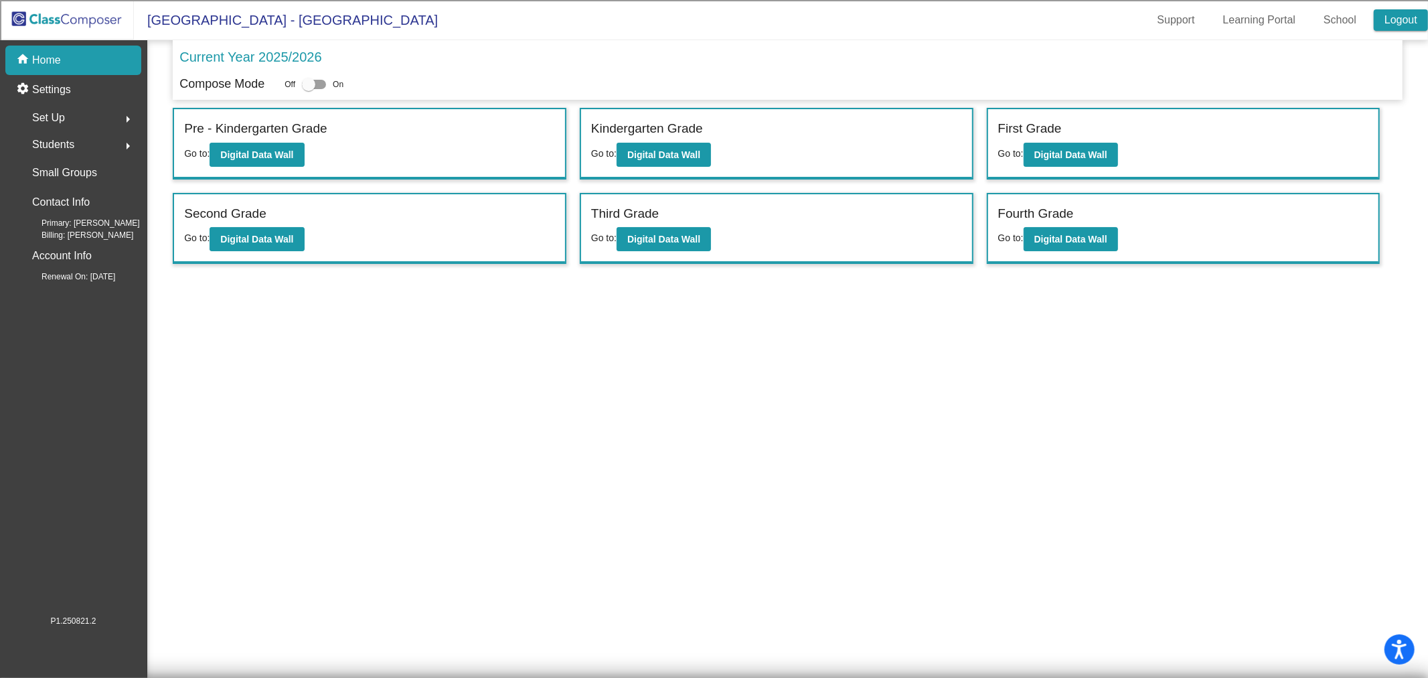
click at [1413, 17] on link "Logout" at bounding box center [1401, 19] width 54 height 21
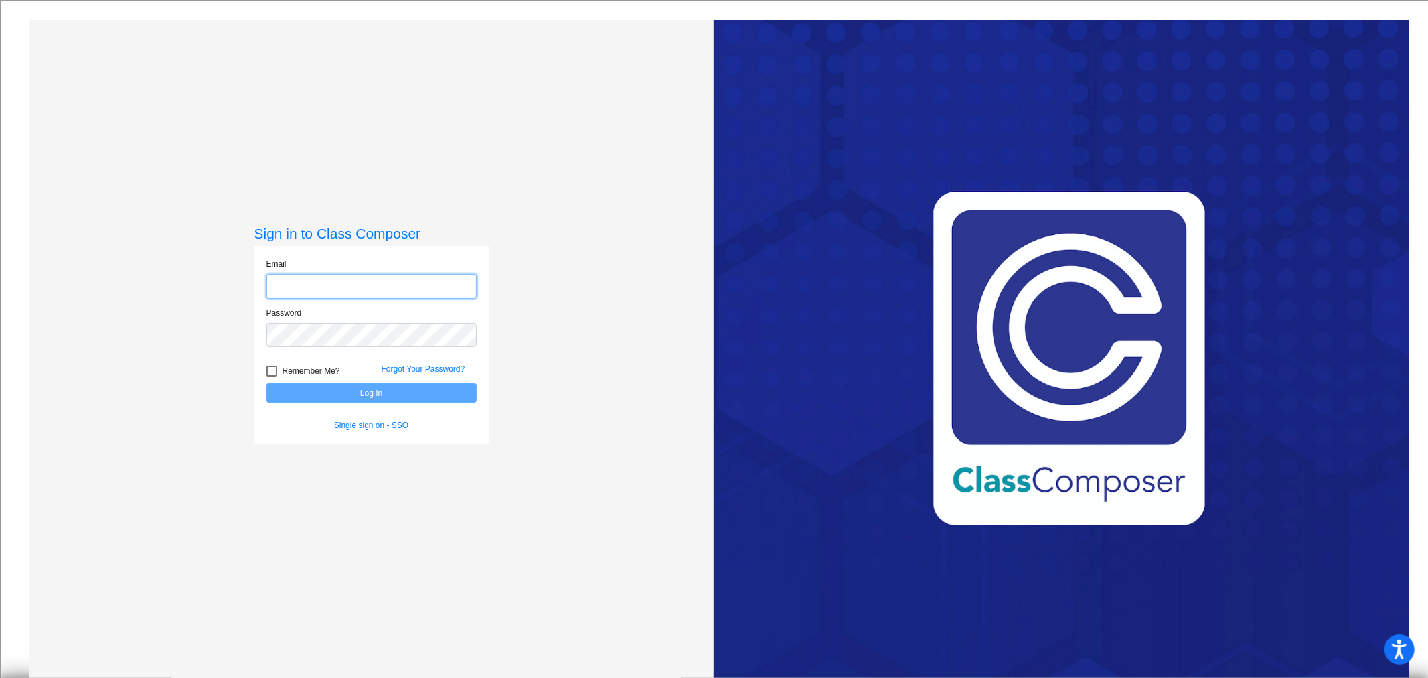
type input "[EMAIL_ADDRESS][DOMAIN_NAME]"
